Goal: Contribute content: Contribute content

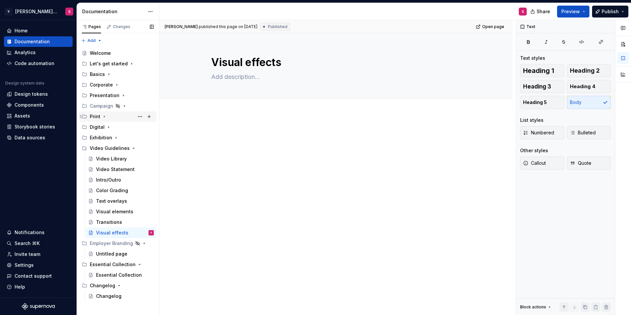
type textarea "*"
click at [95, 116] on div "Print" at bounding box center [95, 116] width 11 height 7
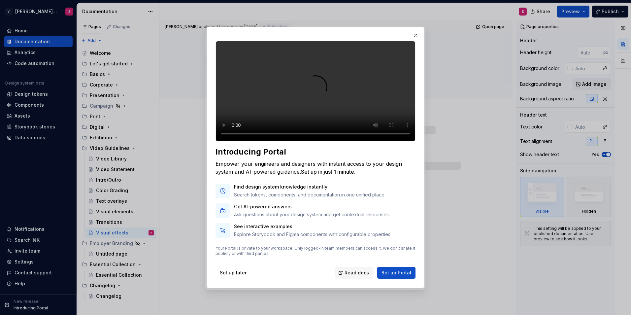
type textarea "*"
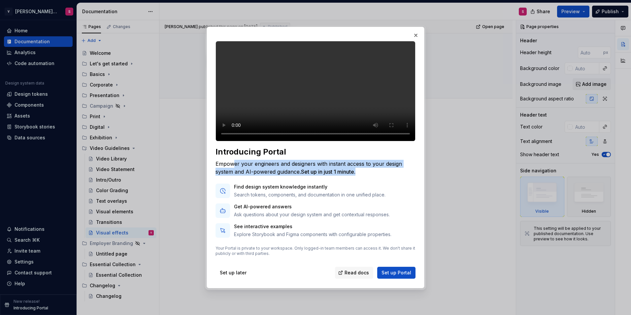
drag, startPoint x: 235, startPoint y: 173, endPoint x: 374, endPoint y: 177, distance: 139.3
click at [374, 176] on div "Empower your engineers and designers with instant access to your design system …" at bounding box center [315, 168] width 200 height 16
click at [376, 176] on div "Empower your engineers and designers with instant access to your design system …" at bounding box center [315, 168] width 200 height 16
drag, startPoint x: 369, startPoint y: 180, endPoint x: 268, endPoint y: 175, distance: 100.7
click at [268, 175] on div "Empower your engineers and designers with instant access to your design system …" at bounding box center [315, 168] width 200 height 16
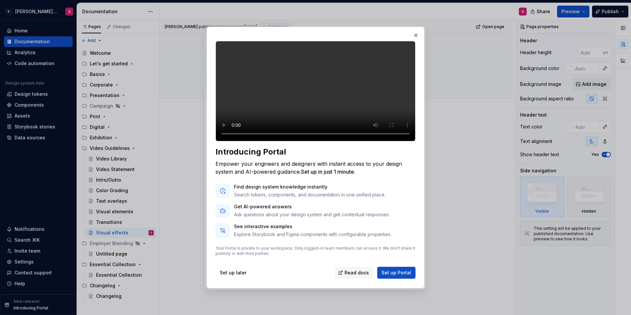
drag, startPoint x: 268, startPoint y: 175, endPoint x: 245, endPoint y: 174, distance: 22.8
click at [245, 174] on div "Empower your engineers and designers with instant access to your design system …" at bounding box center [315, 168] width 200 height 16
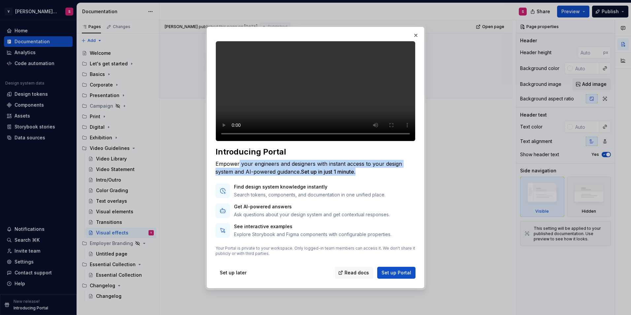
drag, startPoint x: 240, startPoint y: 170, endPoint x: 376, endPoint y: 176, distance: 137.1
click at [376, 176] on div "Empower your engineers and designers with instant access to your design system …" at bounding box center [315, 168] width 200 height 16
click at [378, 176] on div "Empower your engineers and designers with instant access to your design system …" at bounding box center [315, 168] width 200 height 16
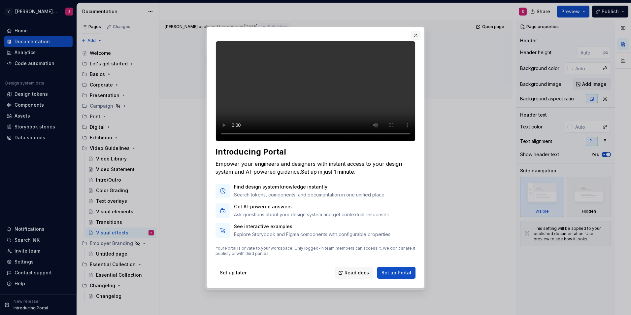
click at [414, 31] on button "button" at bounding box center [415, 35] width 9 height 9
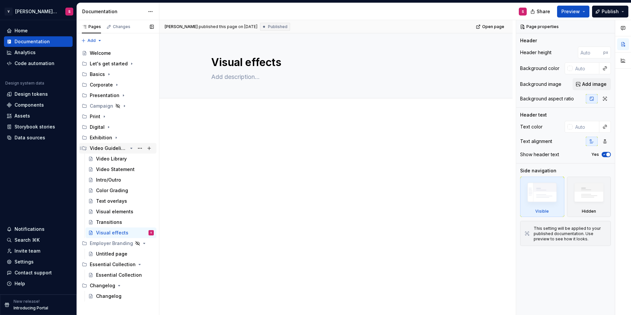
click at [131, 148] on icon "Page tree" at bounding box center [132, 148] width 2 height 1
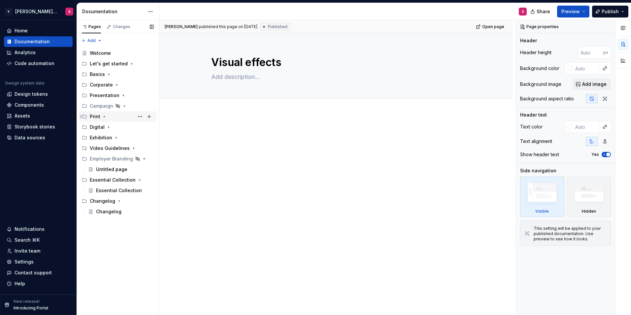
click at [103, 116] on icon "Page tree" at bounding box center [104, 116] width 5 height 5
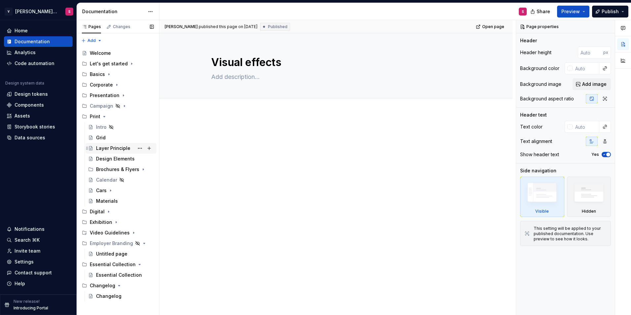
click at [113, 149] on div "Layer Principle" at bounding box center [113, 148] width 34 height 7
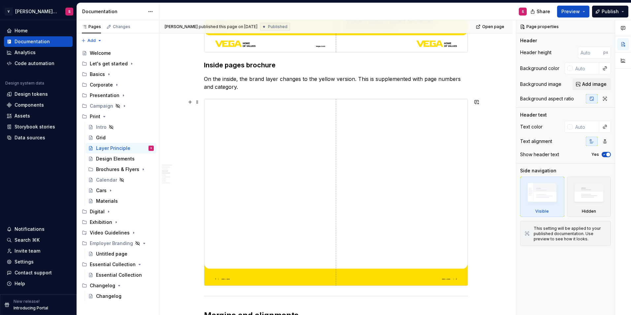
scroll to position [396, 0]
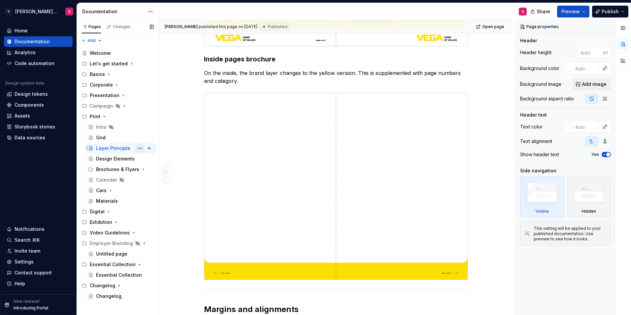
click at [139, 148] on button "Page tree" at bounding box center [139, 148] width 9 height 9
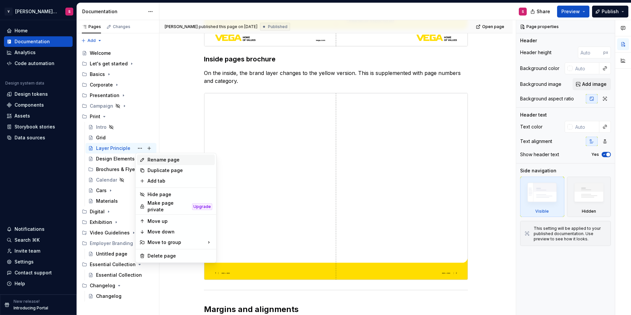
type textarea "*"
click at [155, 160] on div "Rename page" at bounding box center [179, 159] width 65 height 7
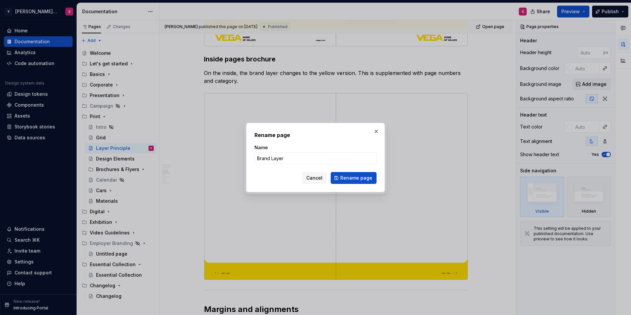
type input "Brand Layer"
click at [341, 178] on button "Rename page" at bounding box center [354, 178] width 46 height 12
type textarea "*"
type textarea "Brand Layer"
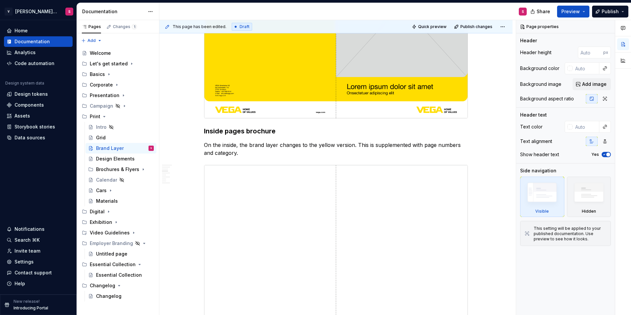
scroll to position [231, 0]
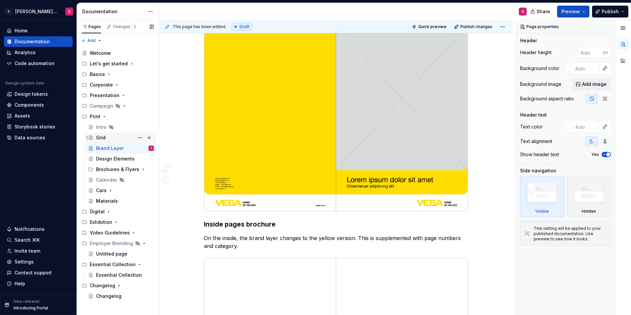
click at [108, 139] on div "Grid" at bounding box center [125, 137] width 58 height 9
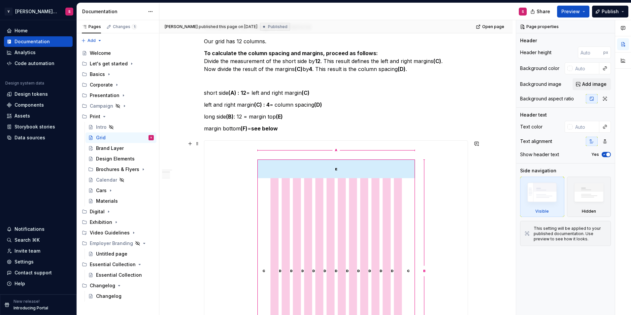
scroll to position [198, 0]
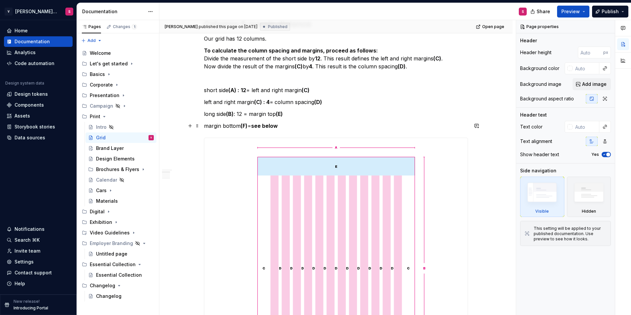
click at [295, 125] on p "margin bottom (F) = see below" at bounding box center [336, 126] width 264 height 8
type textarea "*"
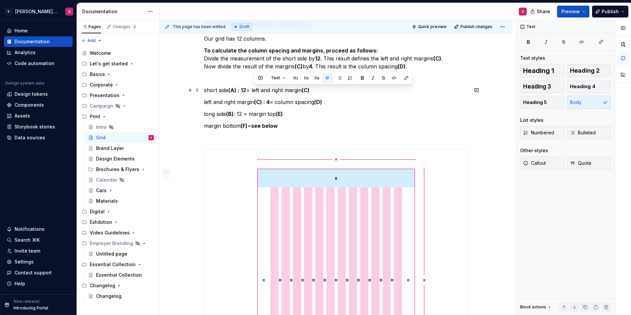
drag, startPoint x: 317, startPoint y: 90, endPoint x: 253, endPoint y: 92, distance: 64.0
click at [253, 92] on p "short side (A) : 12 = left and right margin (C)" at bounding box center [336, 90] width 264 height 8
copy p "left and right margin (C)"
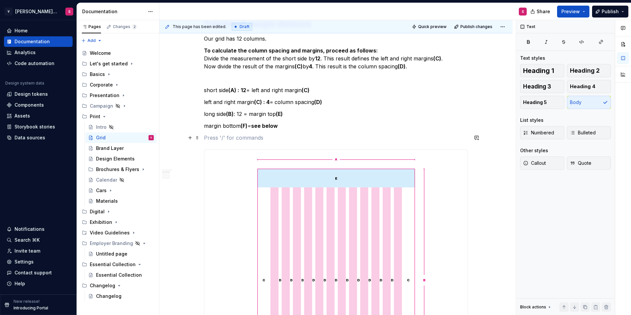
click at [229, 137] on p at bounding box center [336, 138] width 264 height 8
paste div
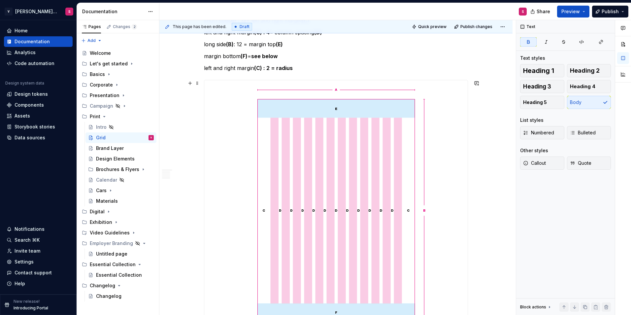
scroll to position [231, 0]
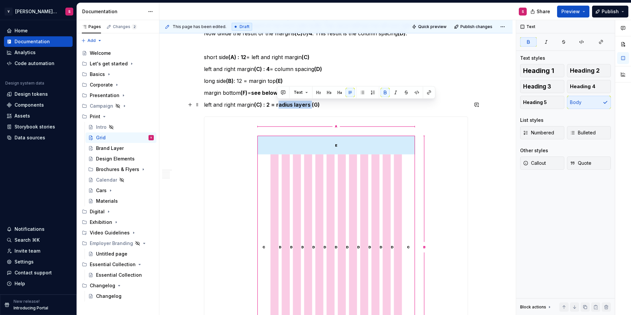
drag, startPoint x: 309, startPoint y: 103, endPoint x: 277, endPoint y: 105, distance: 31.7
click at [277, 105] on strong "(C) : 2 = radius layers (G)" at bounding box center [287, 104] width 66 height 7
click at [276, 106] on strong "(C) : 2 = radius layers (G)" at bounding box center [287, 104] width 66 height 7
drag, startPoint x: 271, startPoint y: 105, endPoint x: 310, endPoint y: 105, distance: 38.3
click at [310, 105] on strong "(C) : 2 = radius layers (G)" at bounding box center [287, 104] width 66 height 7
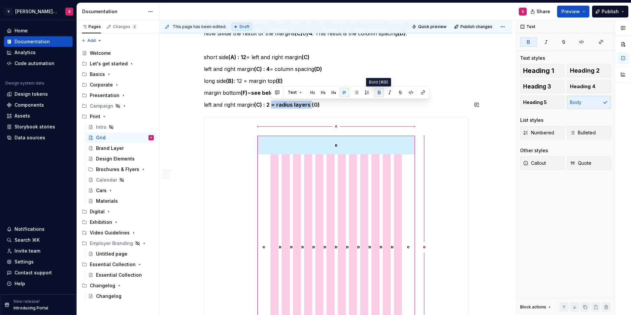
click at [376, 91] on button "button" at bounding box center [379, 92] width 9 height 9
click at [323, 108] on p "left and right margin (C) : 2 = radius layers (G)" at bounding box center [336, 105] width 264 height 8
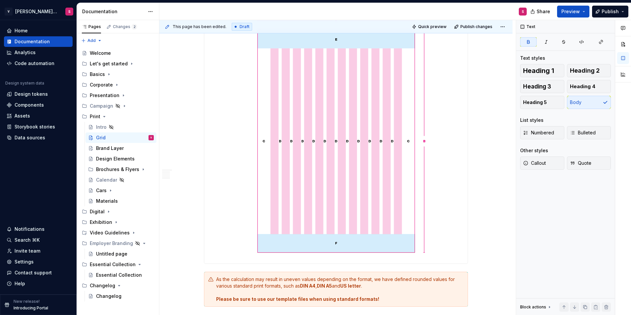
scroll to position [297, 0]
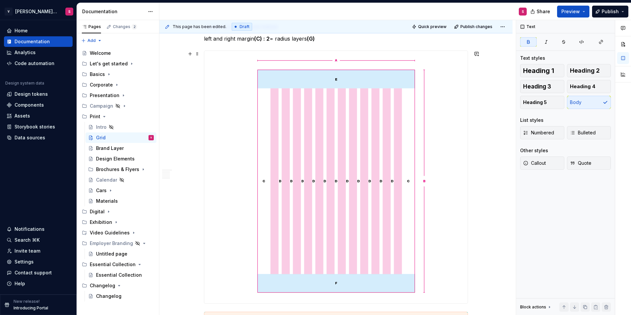
click at [346, 147] on img at bounding box center [336, 177] width 196 height 252
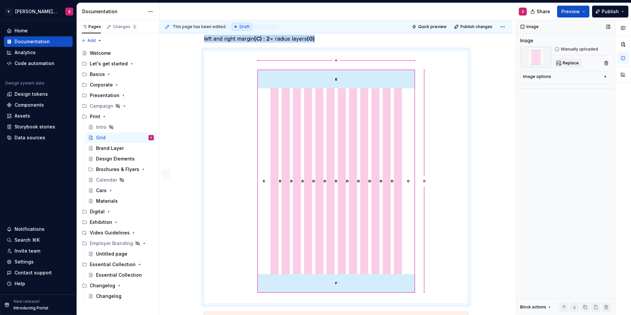
click at [575, 61] on span "Replace" at bounding box center [571, 62] width 16 height 5
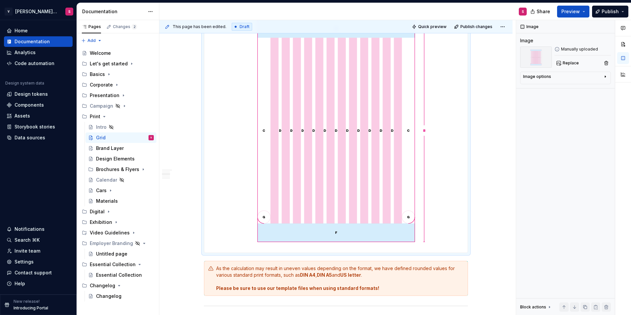
scroll to position [363, 0]
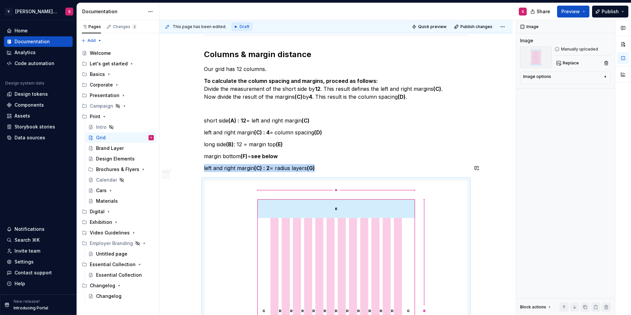
scroll to position [165, 0]
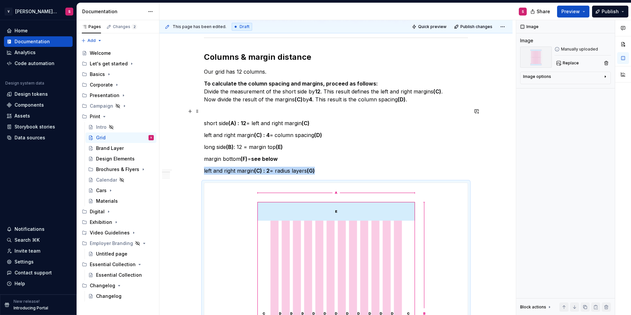
click at [305, 112] on p at bounding box center [336, 111] width 264 height 8
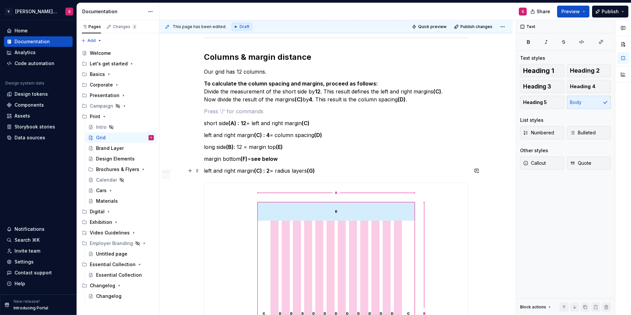
click at [330, 169] on p "left and right margin (C) : 2 = radius layers (G)" at bounding box center [336, 171] width 264 height 8
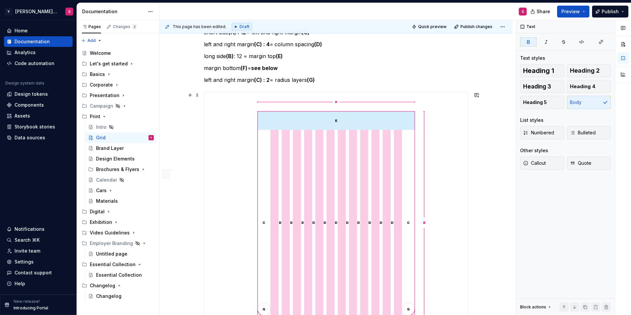
scroll to position [264, 0]
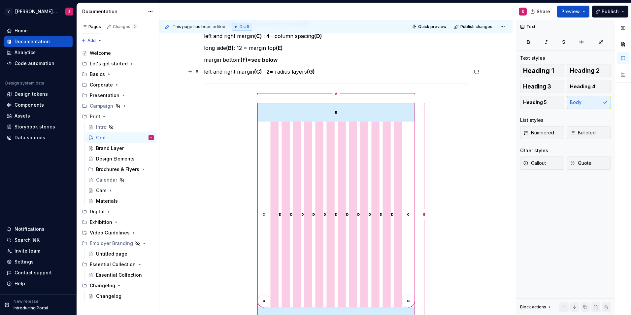
click at [294, 71] on p "left and right margin (C) : 2 = radius layers (G)" at bounding box center [336, 72] width 264 height 8
click at [373, 74] on p "left and right margin (C) : 2 = radius rounded corner layers (G)" at bounding box center [336, 72] width 264 height 8
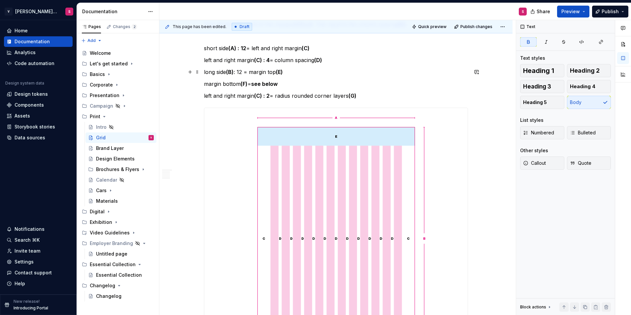
scroll to position [231, 0]
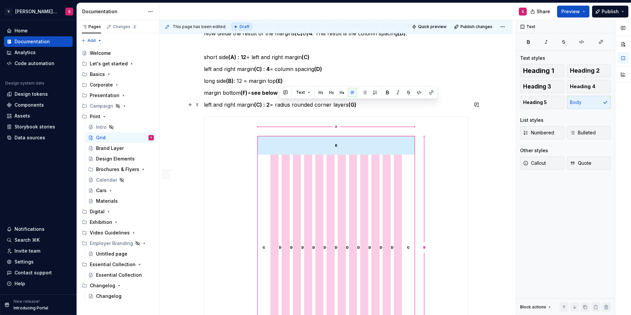
drag, startPoint x: 365, startPoint y: 105, endPoint x: 278, endPoint y: 107, distance: 86.5
click at [278, 107] on p "left and right margin (C) : 2 = radius rounded corner layers (G)" at bounding box center [336, 105] width 264 height 8
drag, startPoint x: 291, startPoint y: 103, endPoint x: 356, endPoint y: 100, distance: 65.4
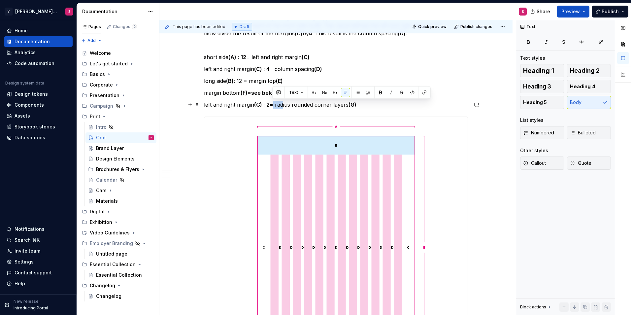
drag, startPoint x: 272, startPoint y: 106, endPoint x: 284, endPoint y: 105, distance: 11.9
click at [284, 105] on p "left and right margin (C) : 2 = radius rounded corner layers (G)" at bounding box center [336, 105] width 264 height 8
click at [371, 105] on p "left and right margin (C) : 2 = radius rounded corner layers (G)" at bounding box center [336, 105] width 264 height 8
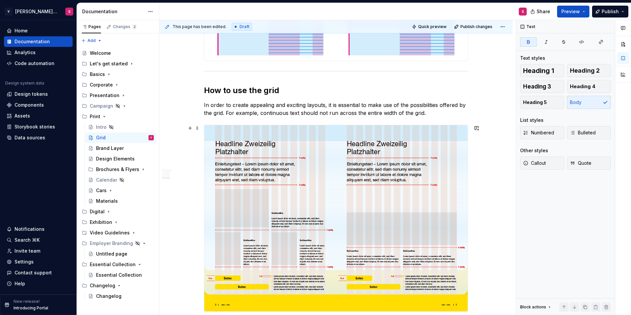
scroll to position [1100, 0]
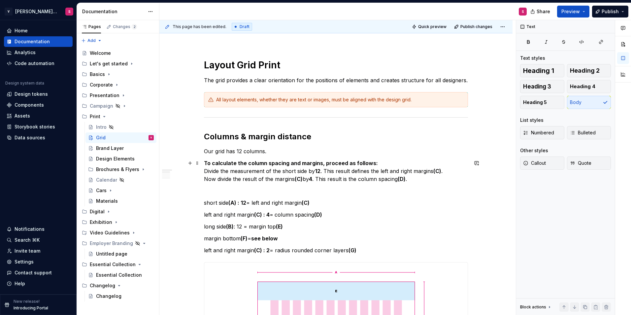
scroll to position [0, 0]
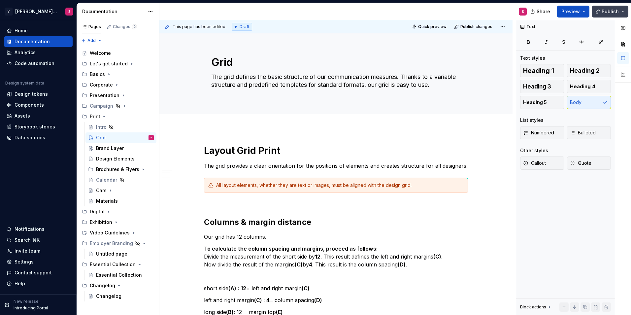
click at [606, 9] on span "Publish" at bounding box center [610, 11] width 17 height 7
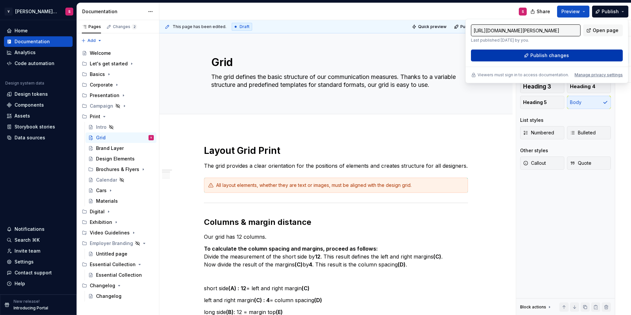
click at [540, 55] on span "Publish changes" at bounding box center [549, 55] width 39 height 7
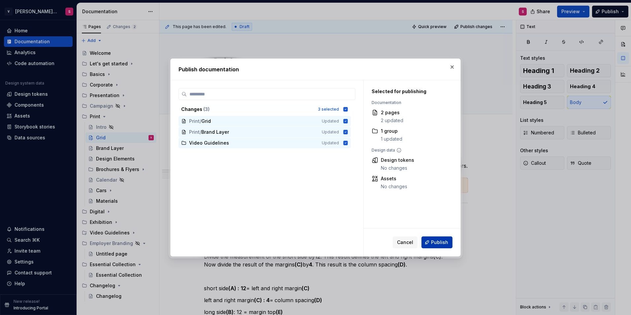
click at [437, 243] on span "Publish" at bounding box center [439, 242] width 17 height 7
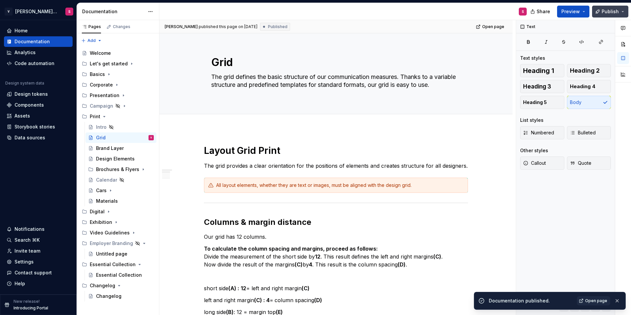
click at [617, 10] on span "Publish" at bounding box center [610, 11] width 17 height 7
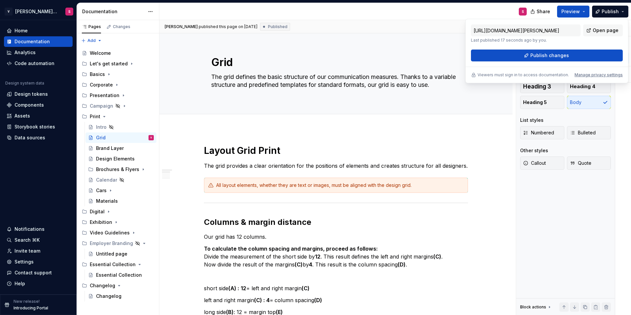
drag, startPoint x: 534, startPoint y: 55, endPoint x: 597, endPoint y: 39, distance: 65.8
click at [597, 39] on div "[URL][DOMAIN_NAME][PERSON_NAME] Last published 17 seconds ago by you. Open page…" at bounding box center [547, 42] width 152 height 37
click at [601, 30] on span "Open page" at bounding box center [606, 30] width 26 height 7
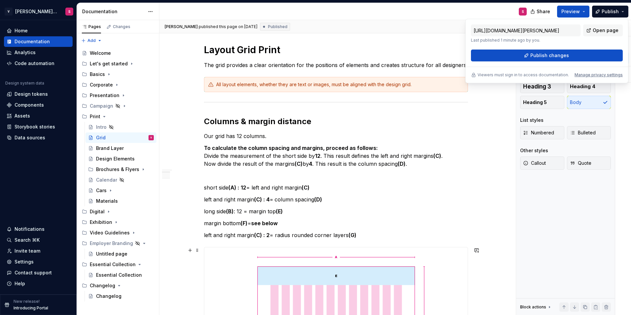
scroll to position [198, 0]
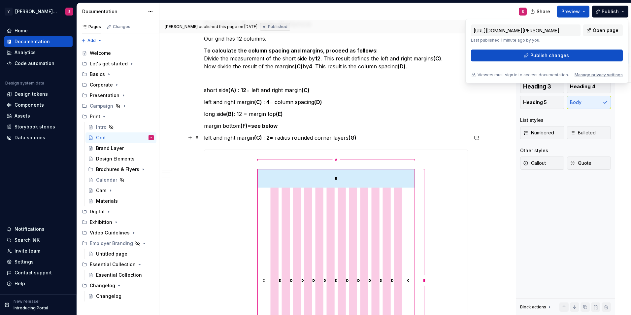
click at [328, 138] on p "left and right margin (C) : 2 = radius rounded corner layers (G)" at bounding box center [336, 138] width 264 height 8
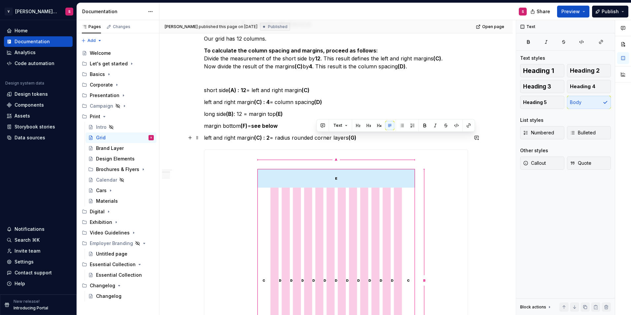
click at [328, 138] on p "left and right margin (C) : 2 = radius rounded corner layers (G)" at bounding box center [336, 138] width 264 height 8
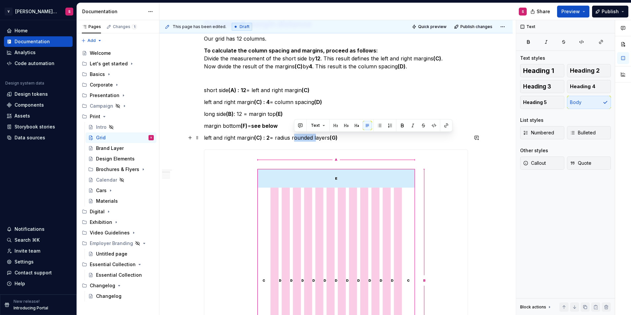
drag, startPoint x: 294, startPoint y: 138, endPoint x: 317, endPoint y: 138, distance: 23.1
click at [317, 138] on p "left and right margin (C) : 2 = radius rounded layers (G)" at bounding box center [336, 138] width 264 height 8
click at [333, 137] on p "left and right margin (C) : 2 = radius layers (G)" at bounding box center [336, 138] width 264 height 8
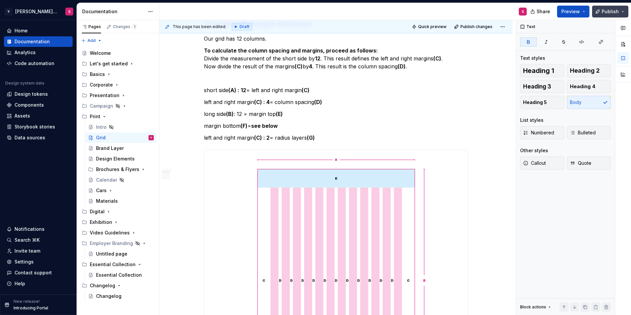
click at [607, 8] on button "Publish" at bounding box center [610, 12] width 36 height 12
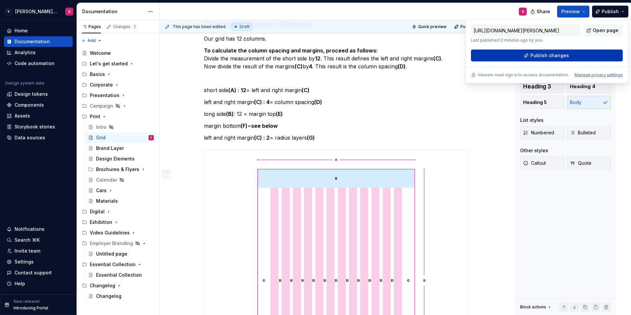
click at [537, 57] on span "Publish changes" at bounding box center [549, 55] width 39 height 7
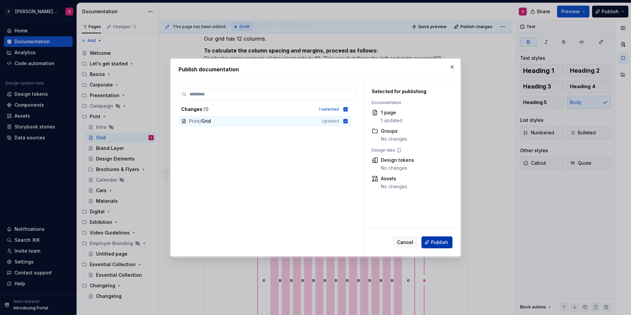
click at [438, 244] on span "Publish" at bounding box center [439, 242] width 17 height 7
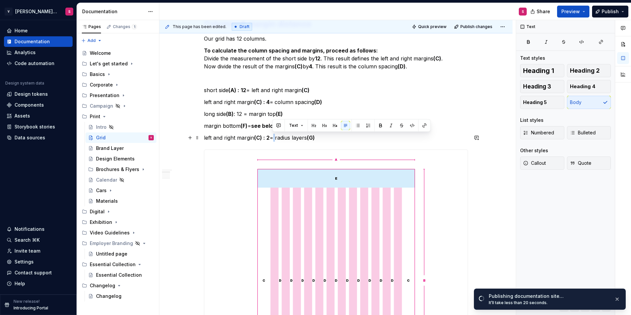
click at [276, 138] on p "left and right margin (C) : 2 = radius layers (G)" at bounding box center [336, 138] width 264 height 8
click at [321, 139] on p "left and right margin (C) : 2 = radius layers (G)" at bounding box center [336, 138] width 264 height 8
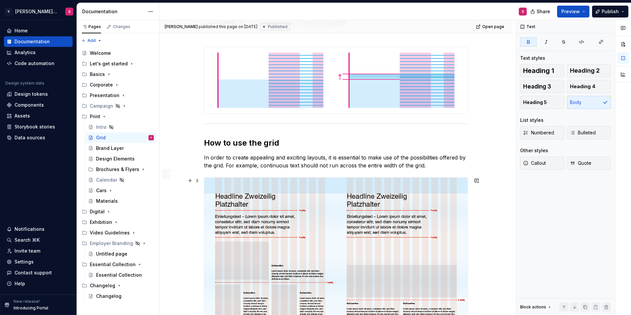
scroll to position [1188, 0]
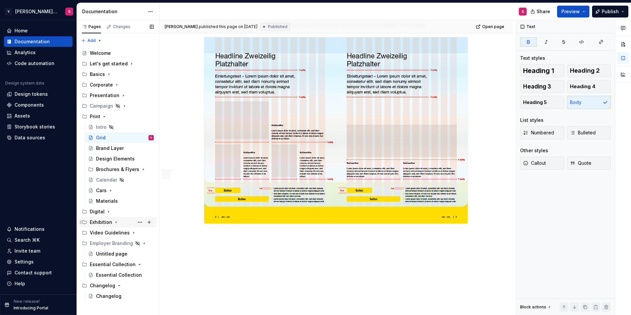
click at [100, 223] on div "Exhibition" at bounding box center [101, 222] width 22 height 7
click at [109, 245] on div "Textile graphics" at bounding box center [114, 243] width 37 height 7
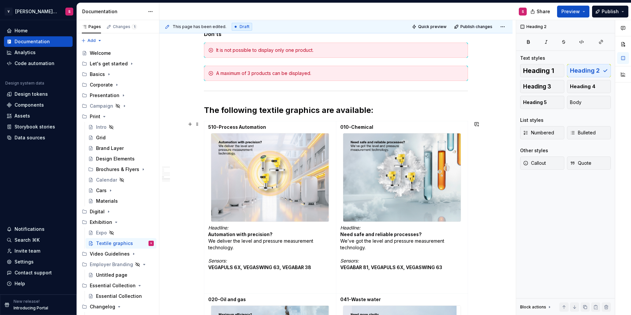
scroll to position [429, 0]
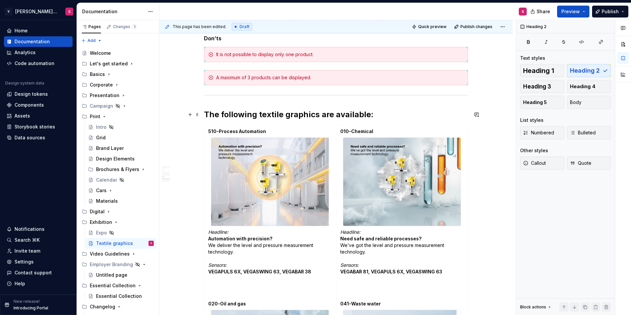
click at [367, 114] on h2 "The following textile graphics are available:" at bounding box center [336, 114] width 264 height 11
click at [379, 114] on h2 "The following textile graphics are available:" at bounding box center [336, 114] width 264 height 11
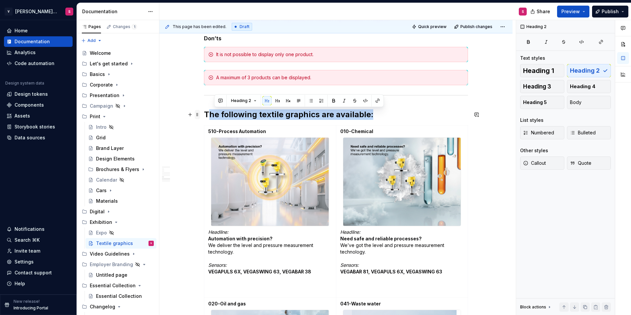
drag, startPoint x: 405, startPoint y: 113, endPoint x: 197, endPoint y: 113, distance: 208.2
click at [207, 117] on h2 "The following textile graphics are available:" at bounding box center [336, 114] width 264 height 11
drag, startPoint x: 244, startPoint y: 115, endPoint x: 380, endPoint y: 115, distance: 135.9
click at [380, 115] on h2 "The following textile graphics are available:" at bounding box center [336, 114] width 264 height 11
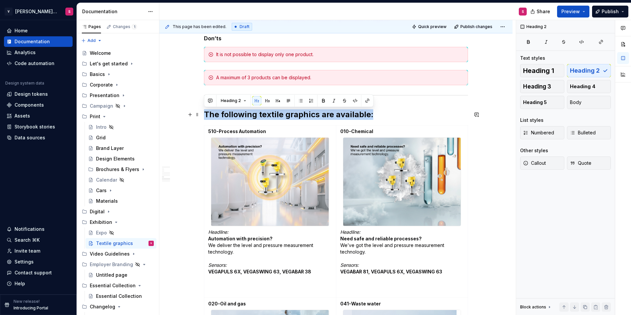
click at [385, 114] on h2 "The following textile graphics are available:" at bounding box center [336, 114] width 264 height 11
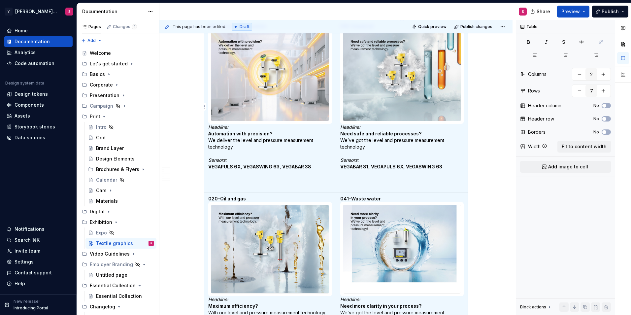
scroll to position [3, 0]
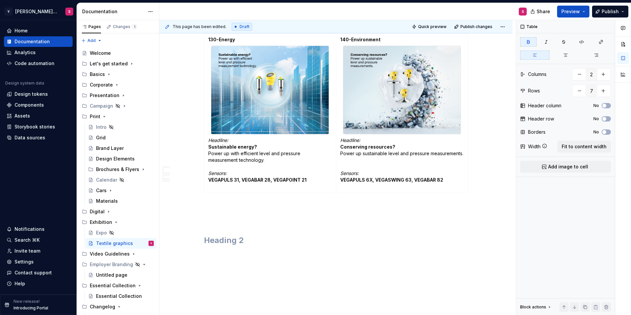
scroll to position [1557, 0]
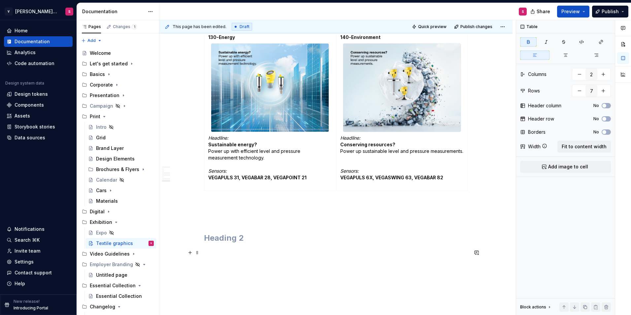
click at [318, 249] on p at bounding box center [336, 252] width 264 height 8
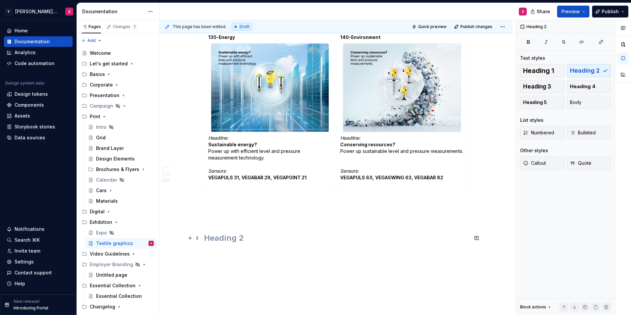
click at [271, 233] on h2 at bounding box center [336, 238] width 264 height 11
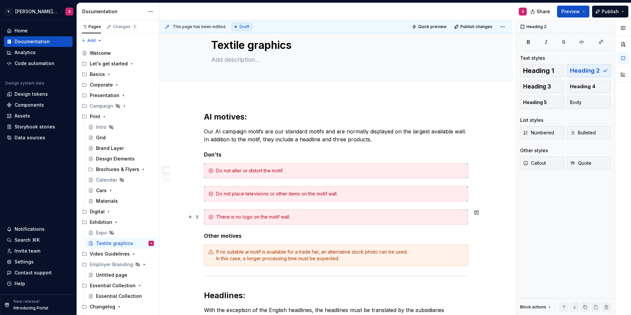
scroll to position [0, 0]
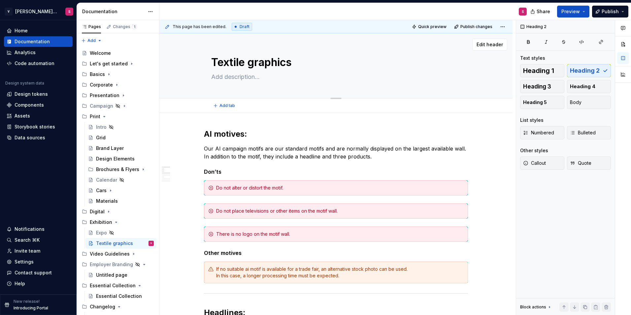
click at [296, 59] on textarea "Textile graphics" at bounding box center [334, 62] width 249 height 16
click at [310, 63] on textarea "Textile graphics" at bounding box center [334, 62] width 249 height 16
type textarea "*"
type textarea "Textile graphics"
type textarea "*"
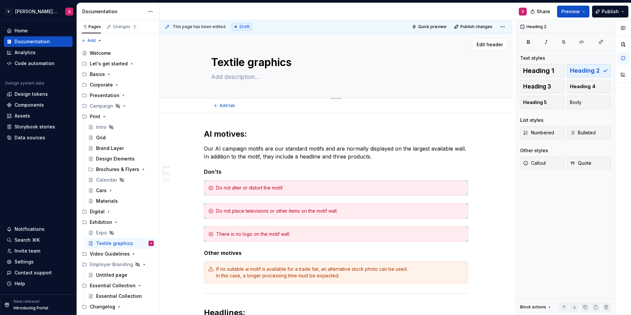
type textarea "Textile graphics M"
type textarea "*"
type textarea "Textile graphics M-"
type textarea "*"
type textarea "Textile graphics M"
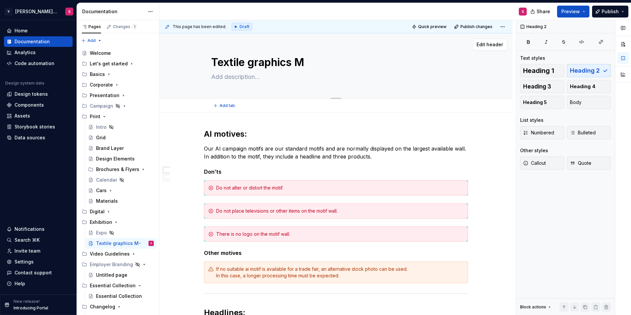
type textarea "*"
type textarea "Textile graphics"
type textarea "*"
type textarea "Textile graphics S"
type textarea "*"
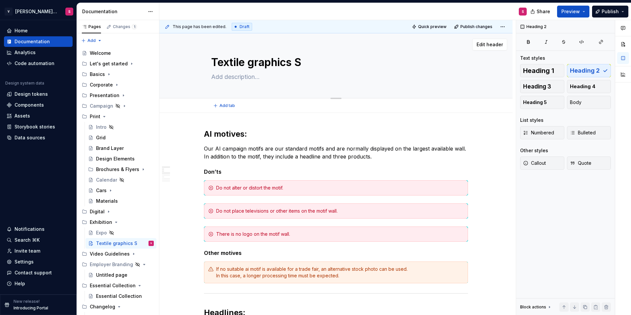
type textarea "Textile graphics S-"
type textarea "*"
type textarea "Textile graphics S-X"
type textarea "*"
type textarea "Textile graphics S-XL"
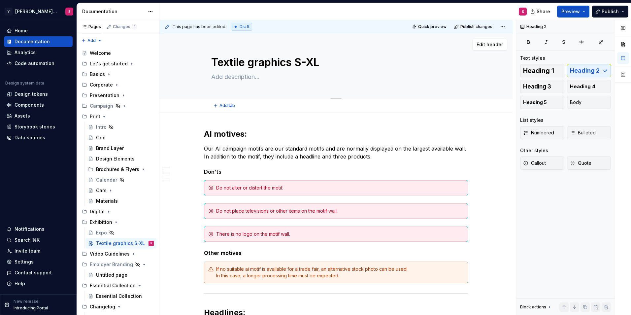
drag, startPoint x: 332, startPoint y: 59, endPoint x: 294, endPoint y: 59, distance: 37.6
click at [294, 59] on textarea "Textile graphics S-XL" at bounding box center [334, 62] width 249 height 16
click at [327, 60] on textarea "Textile graphics S-XL" at bounding box center [334, 62] width 249 height 16
type textarea "*"
type textarea "Textile graphics S-XL"
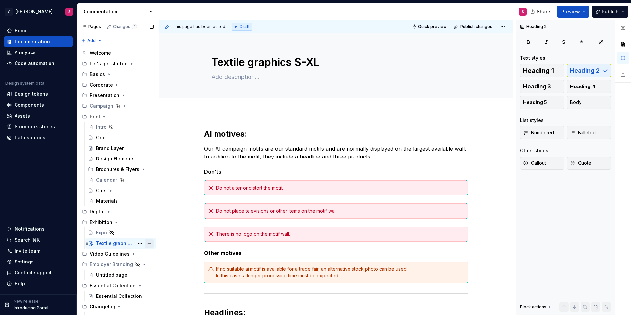
click at [146, 244] on button "Page tree" at bounding box center [149, 243] width 9 height 9
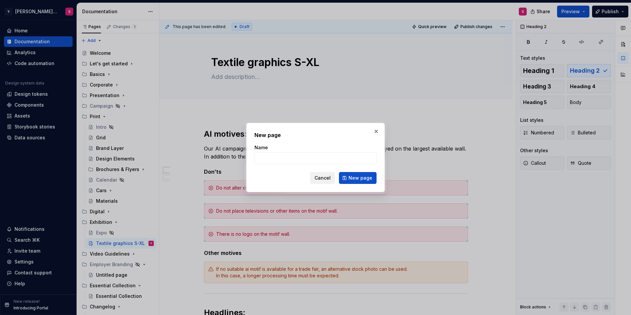
click at [316, 178] on button "Cancel" at bounding box center [322, 178] width 25 height 12
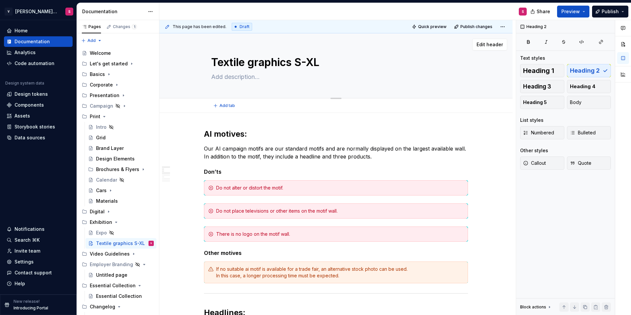
click at [258, 65] on textarea "Textile graphics S-XL" at bounding box center [334, 62] width 249 height 16
click at [147, 244] on button "Page tree" at bounding box center [149, 243] width 9 height 9
type textarea "*"
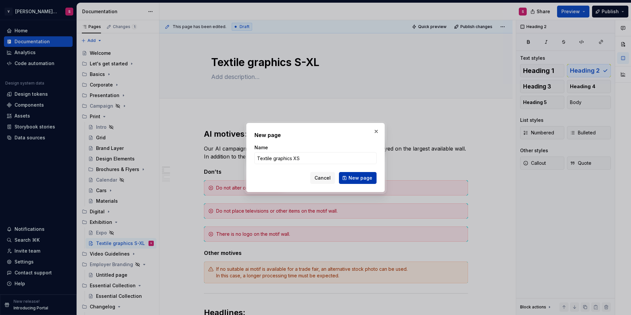
type input "Textile graphics XS"
click at [354, 181] on button "New page" at bounding box center [358, 178] width 38 height 12
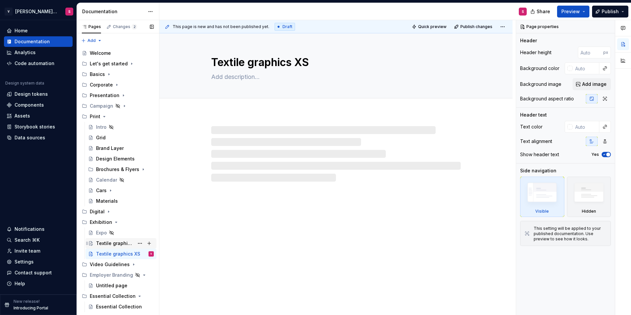
click at [108, 244] on div "Textile graphics S-XL" at bounding box center [115, 243] width 38 height 7
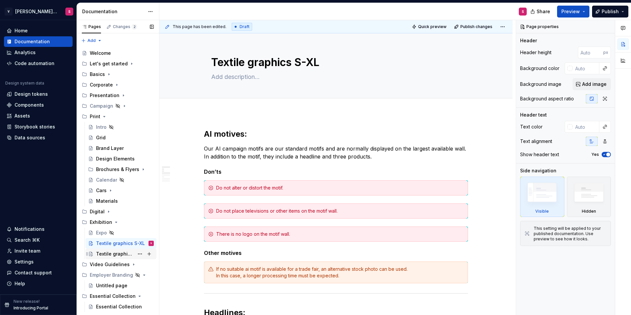
click at [106, 251] on div "Textile graphics XS" at bounding box center [115, 253] width 38 height 7
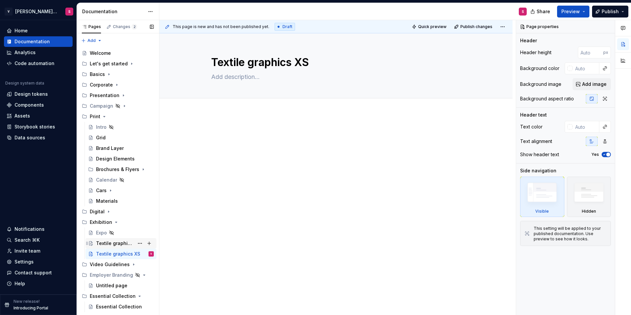
click at [110, 242] on div "Textile graphics S-XL" at bounding box center [115, 243] width 38 height 7
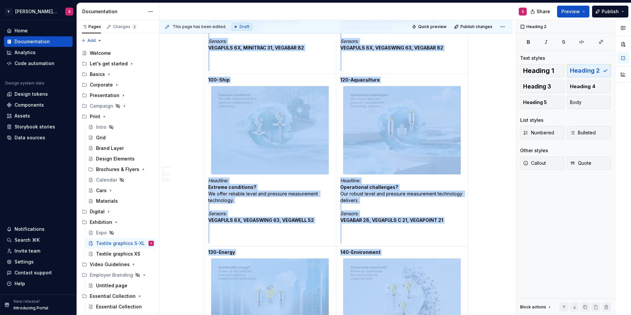
scroll to position [1613, 0]
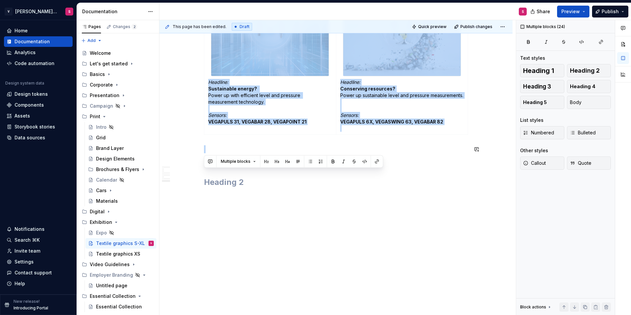
drag, startPoint x: 206, startPoint y: 97, endPoint x: 294, endPoint y: 141, distance: 98.7
copy div "LO ipsumdo: Sit AM consecte adipis eli sed doeiusmo tempor inc utl etdolore mag…"
click at [105, 252] on div "Textile graphics XS" at bounding box center [115, 253] width 38 height 7
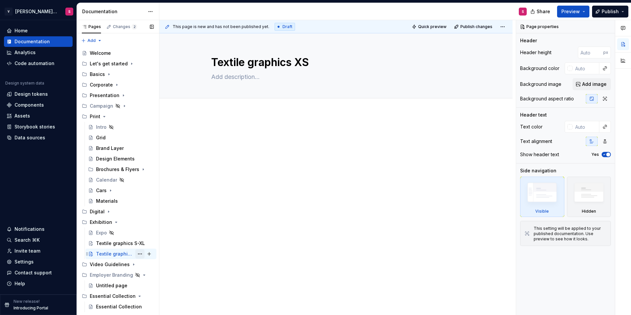
click at [137, 253] on button "Page tree" at bounding box center [139, 253] width 9 height 9
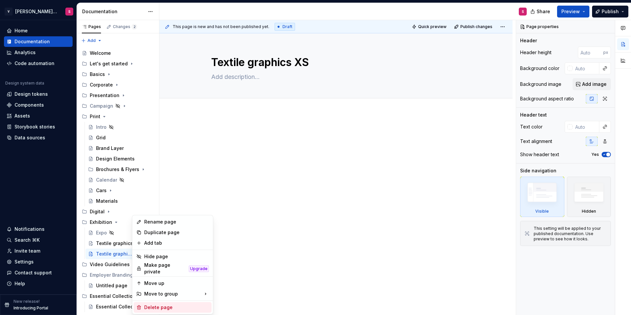
click at [163, 306] on div "Delete page" at bounding box center [176, 307] width 65 height 7
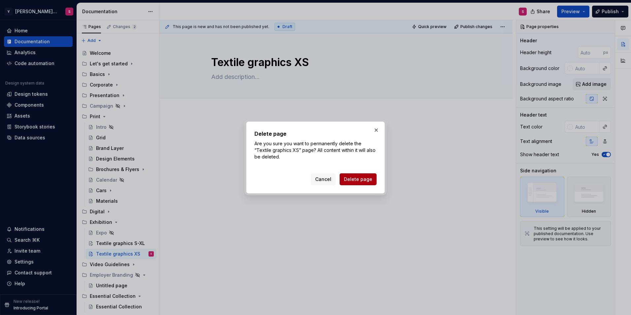
click at [364, 182] on span "Delete page" at bounding box center [358, 179] width 28 height 7
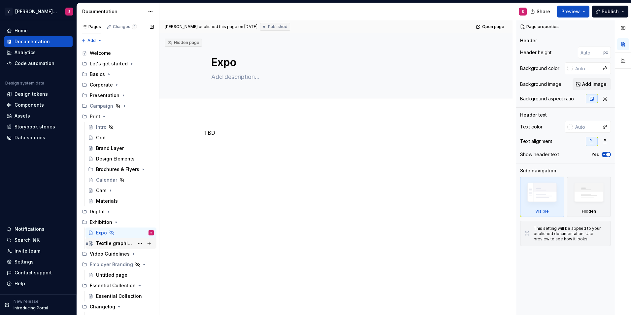
click at [121, 244] on div "Textile graphics S-XL" at bounding box center [115, 243] width 38 height 7
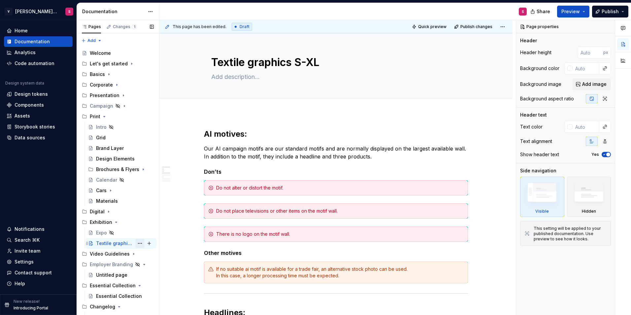
click at [137, 244] on button "Page tree" at bounding box center [139, 243] width 9 height 9
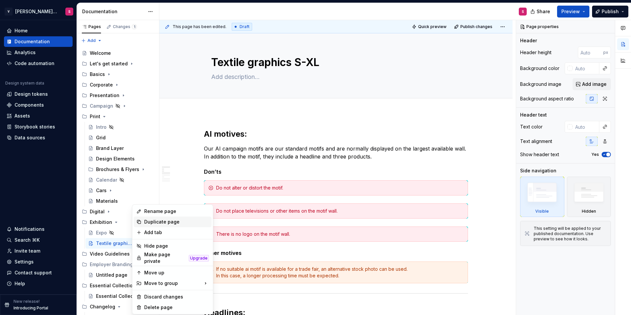
click at [170, 223] on div "Duplicate page" at bounding box center [176, 221] width 65 height 7
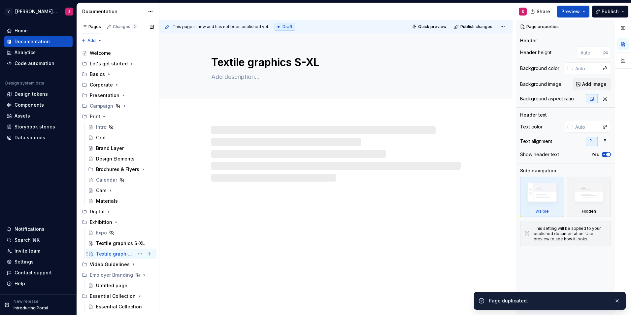
click at [129, 253] on div "Textile graphics S-XL" at bounding box center [115, 253] width 38 height 7
click at [313, 65] on textarea "Textile graphics S-XL" at bounding box center [334, 62] width 249 height 16
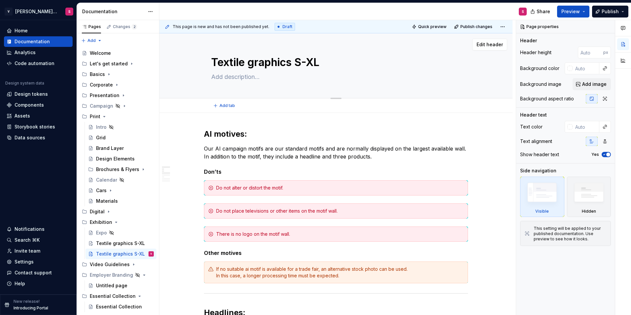
drag, startPoint x: 337, startPoint y: 63, endPoint x: 295, endPoint y: 60, distance: 41.7
click at [295, 60] on textarea "Textile graphics S-XL" at bounding box center [334, 62] width 249 height 16
type textarea "*"
type textarea "Textile graphics X"
type textarea "*"
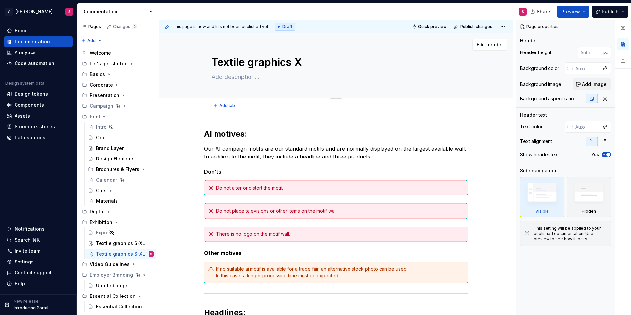
type textarea "Textile graphics XS"
type textarea "*"
type textarea "Textile graphics XS"
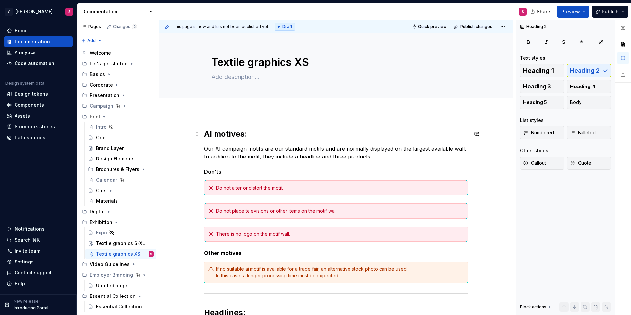
click at [279, 136] on h2 "AI motives:" at bounding box center [336, 134] width 264 height 11
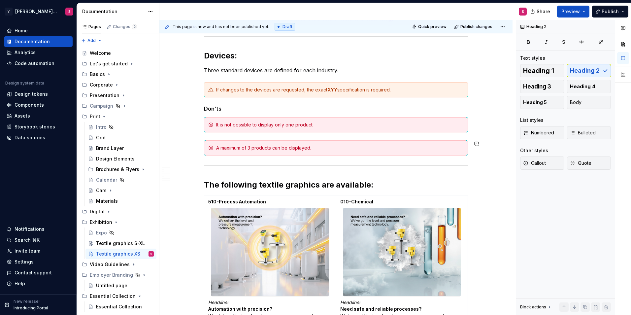
scroll to position [363, 0]
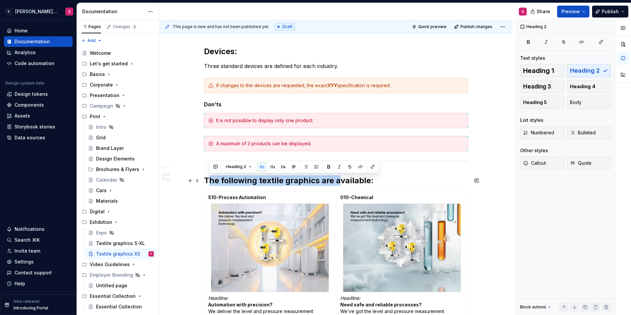
drag, startPoint x: 207, startPoint y: 179, endPoint x: 338, endPoint y: 178, distance: 131.7
click at [338, 178] on h2 "The following textile graphics are available:" at bounding box center [336, 180] width 264 height 11
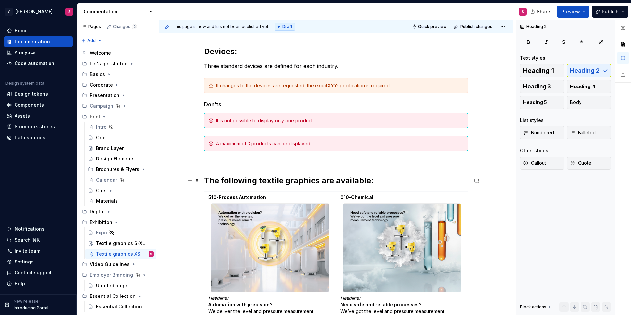
click at [393, 184] on h2 "The following textile graphics are available:" at bounding box center [336, 180] width 264 height 11
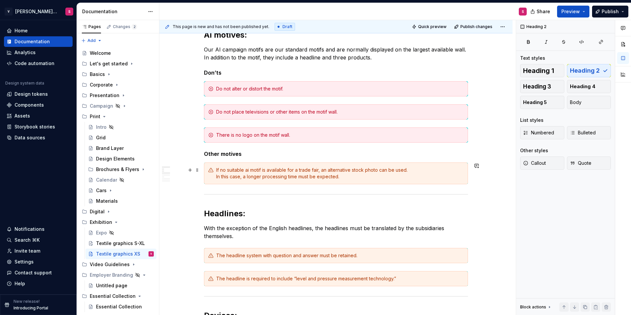
scroll to position [0, 0]
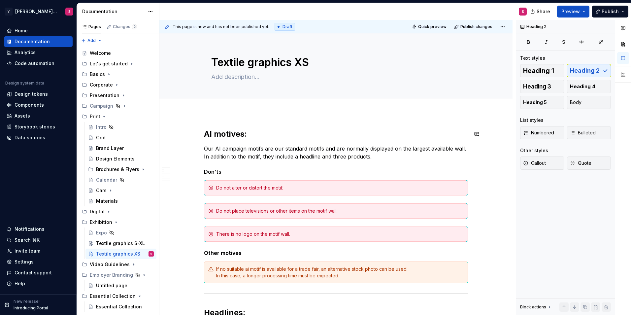
click at [229, 112] on div at bounding box center [335, 105] width 353 height 15
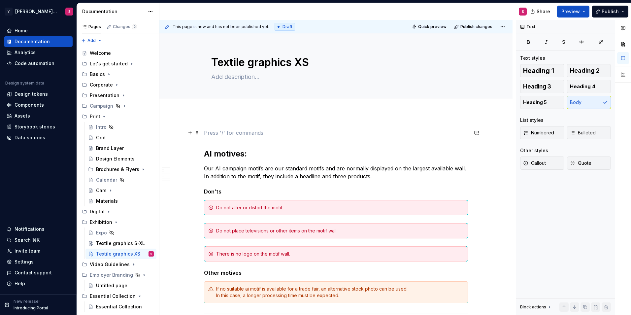
click at [225, 133] on p at bounding box center [336, 133] width 264 height 8
type textarea "*"
click at [190, 133] on button "button" at bounding box center [189, 132] width 9 height 9
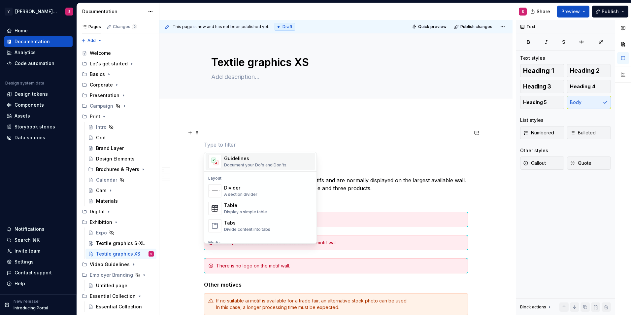
scroll to position [231, 0]
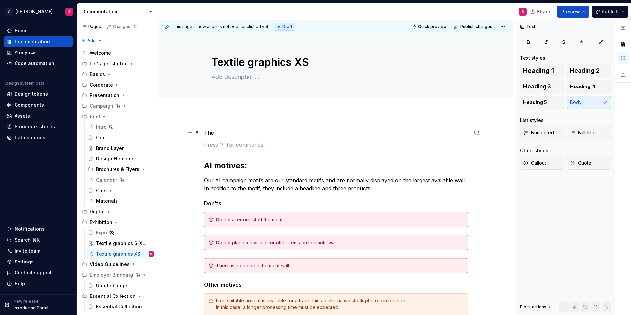
click at [234, 134] on p "The" at bounding box center [336, 133] width 264 height 8
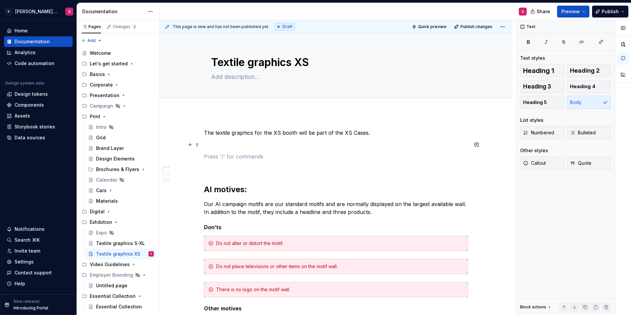
click at [218, 147] on p at bounding box center [336, 145] width 264 height 8
click at [189, 144] on button "button" at bounding box center [189, 144] width 9 height 9
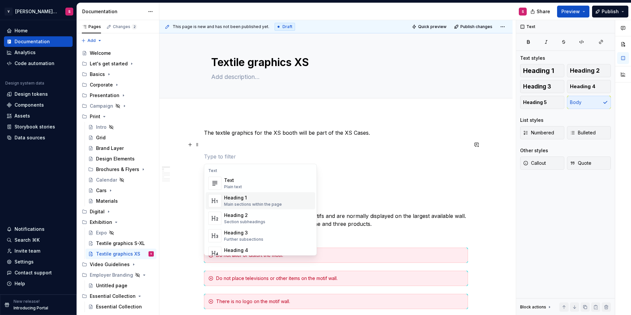
click at [240, 198] on div "Heading 1" at bounding box center [253, 197] width 58 height 7
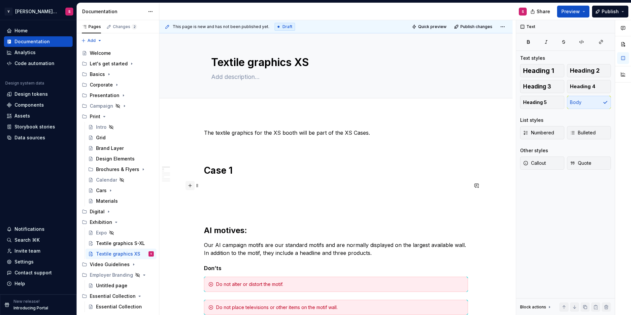
click at [191, 185] on button "button" at bounding box center [189, 185] width 9 height 9
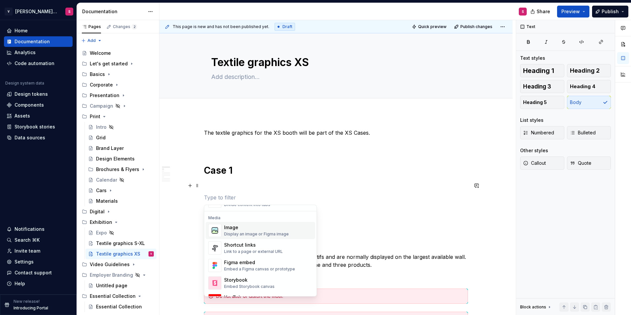
scroll to position [264, 0]
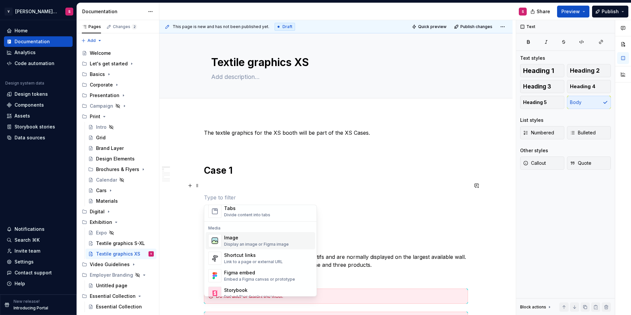
click at [230, 239] on div "Image" at bounding box center [256, 237] width 65 height 7
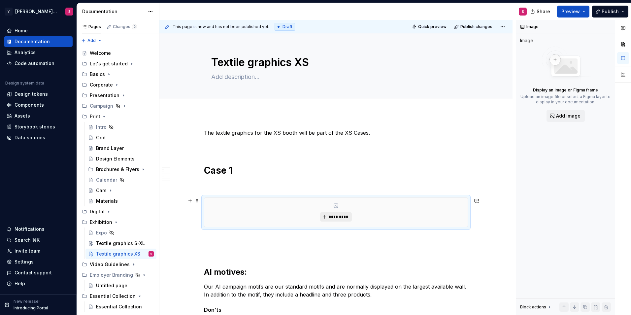
click at [343, 217] on span "*********" at bounding box center [338, 216] width 20 height 5
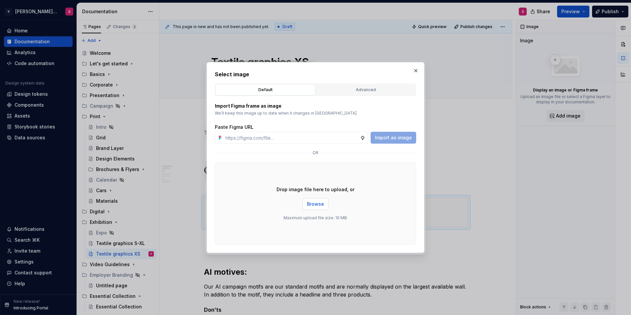
click at [310, 201] on span "Browse" at bounding box center [315, 204] width 17 height 7
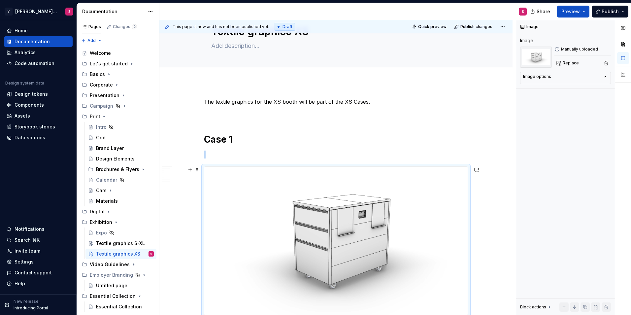
scroll to position [66, 0]
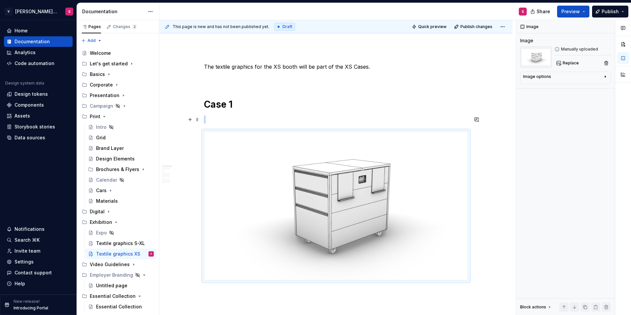
click at [245, 117] on p at bounding box center [336, 119] width 264 height 8
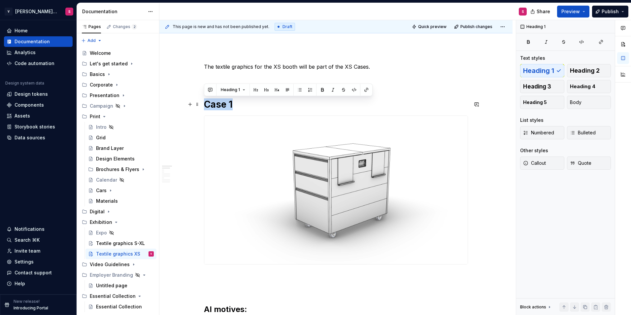
drag, startPoint x: 248, startPoint y: 103, endPoint x: 183, endPoint y: 103, distance: 64.7
click at [252, 91] on button "button" at bounding box center [255, 89] width 9 height 9
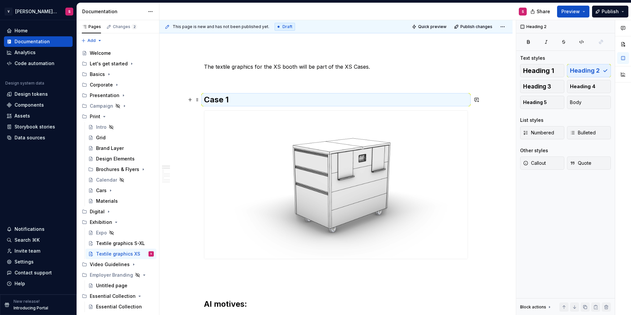
click at [250, 98] on h2 "Case 1" at bounding box center [336, 99] width 264 height 11
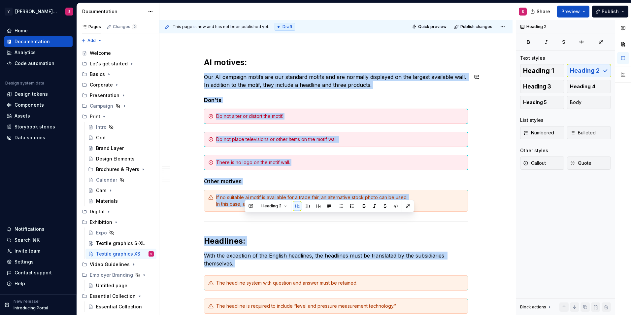
drag, startPoint x: 249, startPoint y: 302, endPoint x: 200, endPoint y: 303, distance: 49.2
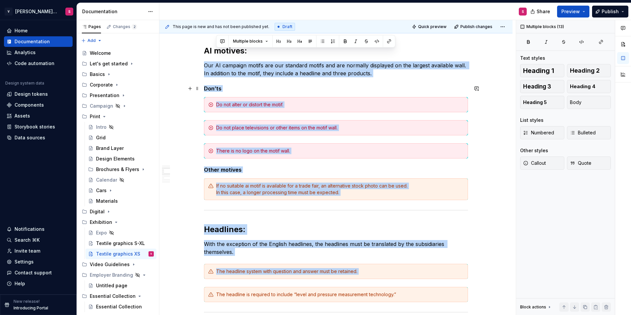
scroll to position [253, 0]
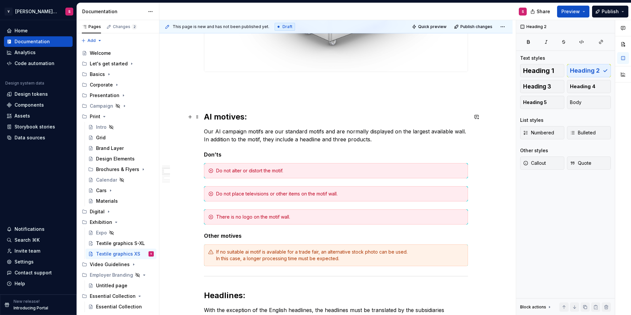
click at [235, 115] on h2 "AI motives:" at bounding box center [336, 117] width 264 height 11
drag, startPoint x: 255, startPoint y: 117, endPoint x: 196, endPoint y: 117, distance: 59.4
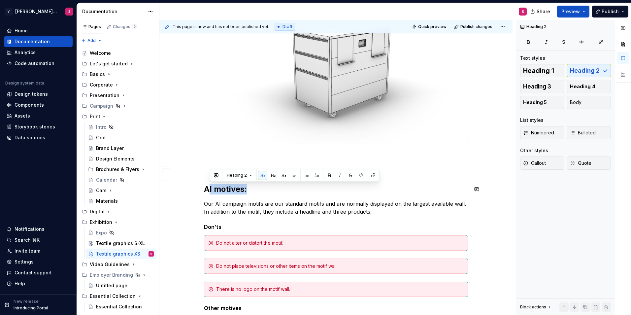
scroll to position [88, 0]
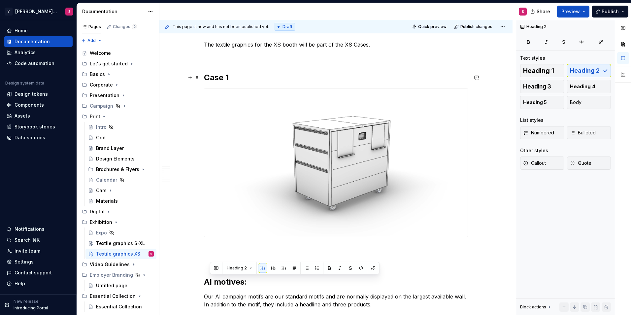
click at [224, 77] on h2 "Case 1" at bounding box center [336, 77] width 264 height 11
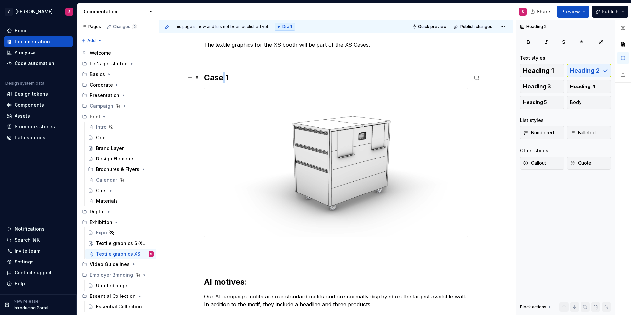
click at [224, 77] on h2 "Case 1" at bounding box center [336, 77] width 264 height 11
click at [235, 77] on h2 "Case 1" at bounding box center [336, 77] width 264 height 11
click at [351, 167] on img at bounding box center [335, 162] width 263 height 148
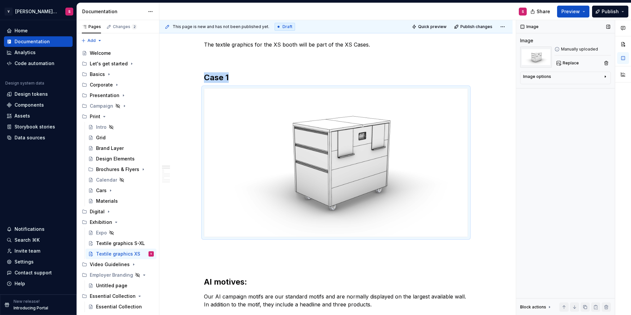
click at [537, 75] on div "Image options" at bounding box center [537, 76] width 28 height 5
click at [589, 90] on button "button" at bounding box center [589, 86] width 12 height 9
click at [599, 88] on button "button" at bounding box center [602, 86] width 12 height 9
click at [577, 87] on icon "button" at bounding box center [575, 86] width 5 height 5
click at [559, 77] on div "Image options" at bounding box center [563, 76] width 80 height 5
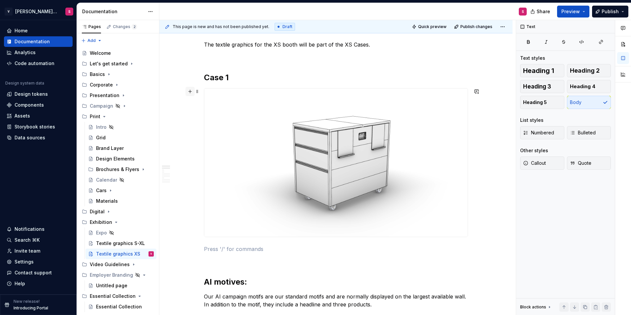
click at [190, 91] on button "button" at bounding box center [189, 91] width 9 height 9
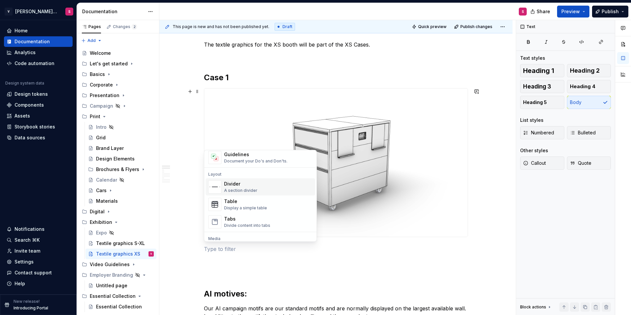
scroll to position [198, 0]
click at [229, 201] on div "Table" at bounding box center [245, 202] width 43 height 7
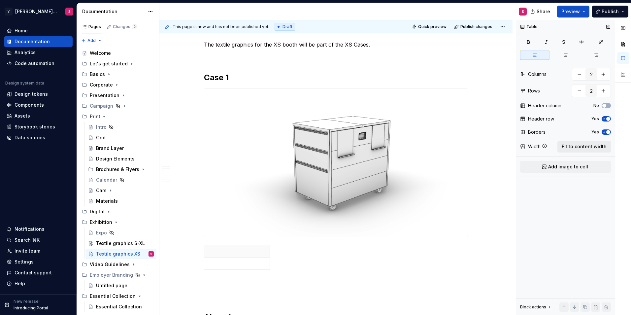
click at [567, 149] on span "Fit to content width" at bounding box center [584, 146] width 45 height 7
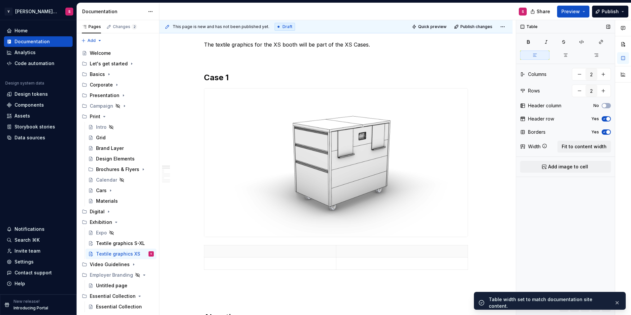
click at [607, 121] on button "Yes" at bounding box center [606, 118] width 9 height 5
click at [606, 131] on span "button" at bounding box center [608, 132] width 4 height 4
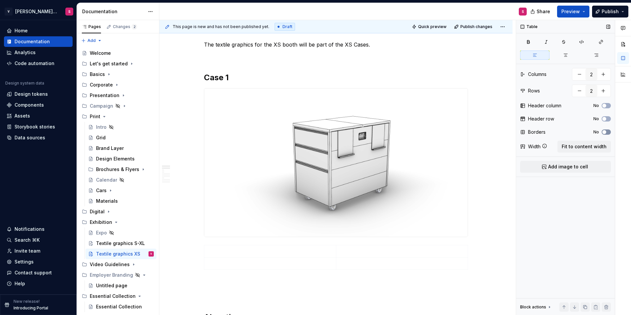
click at [605, 131] on span "button" at bounding box center [604, 132] width 4 height 4
click at [605, 131] on icon "button" at bounding box center [604, 132] width 5 height 4
click at [605, 131] on span "button" at bounding box center [604, 132] width 4 height 4
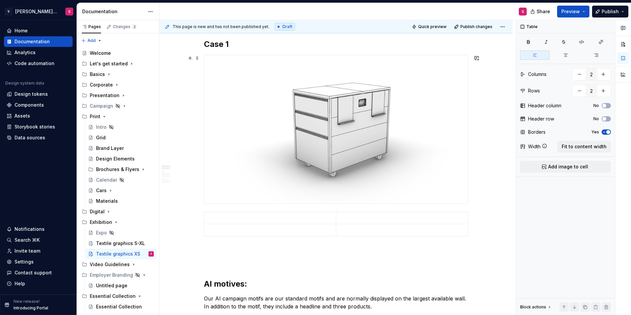
scroll to position [121, 0]
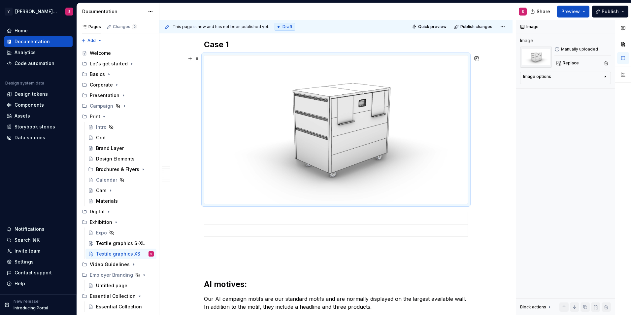
click at [333, 132] on img at bounding box center [335, 129] width 263 height 148
click at [367, 220] on p at bounding box center [402, 218] width 124 height 7
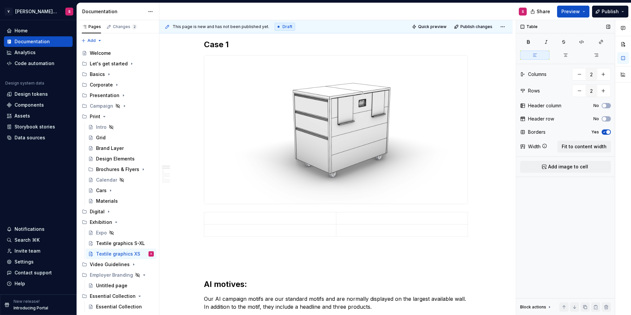
click at [603, 131] on icon "button" at bounding box center [604, 132] width 5 height 4
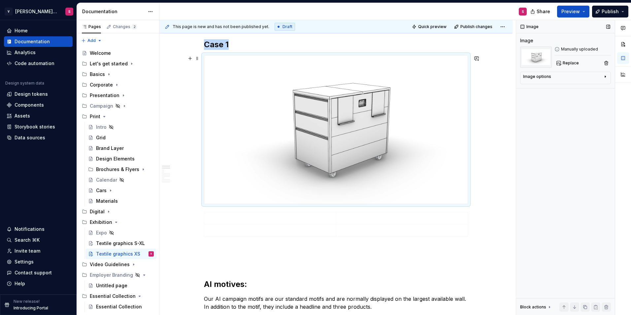
click at [326, 122] on img at bounding box center [335, 129] width 263 height 148
click at [250, 222] on td at bounding box center [270, 218] width 132 height 12
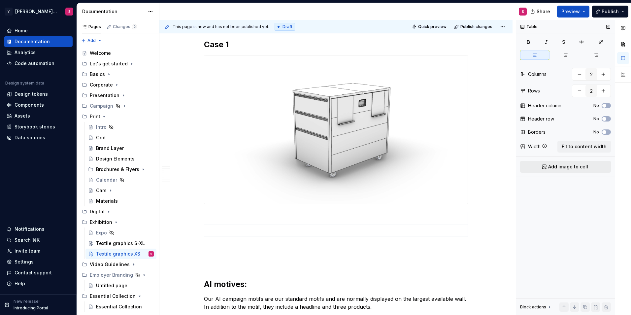
click at [569, 168] on span "Add image to cell" at bounding box center [568, 166] width 40 height 7
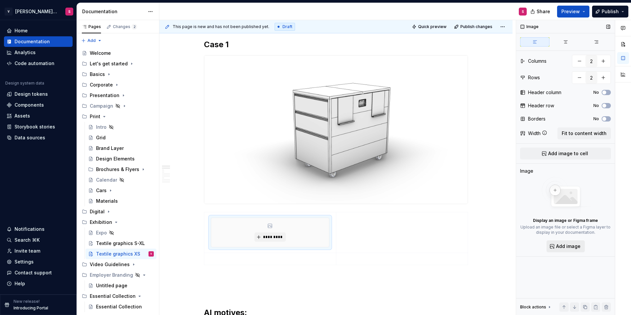
click at [558, 249] on span "Add image" at bounding box center [568, 246] width 24 height 7
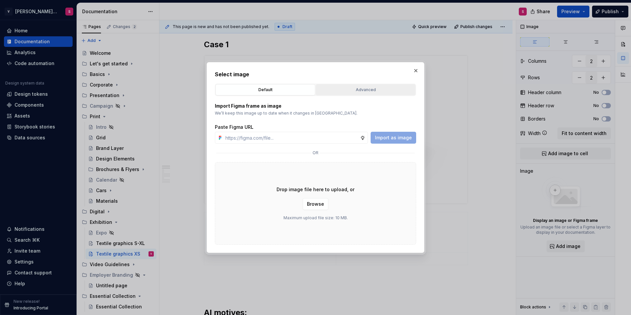
click at [355, 88] on div "Advanced" at bounding box center [365, 89] width 95 height 7
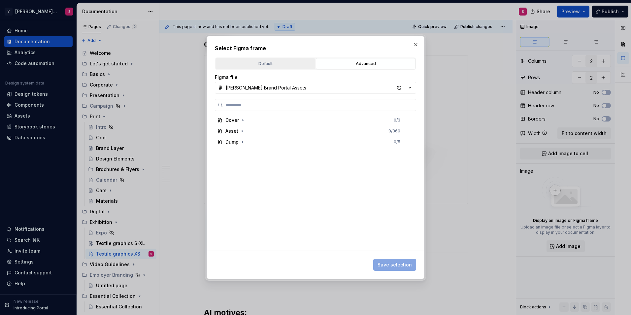
click at [282, 62] on div "Default" at bounding box center [265, 63] width 95 height 7
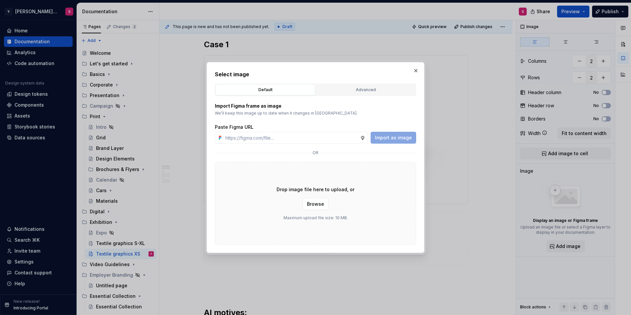
click at [311, 210] on div "Drop image file here to upload, or Browse Maximum upload file size: 10 MB." at bounding box center [315, 203] width 201 height 82
click at [311, 209] on button "Browse" at bounding box center [316, 204] width 26 height 12
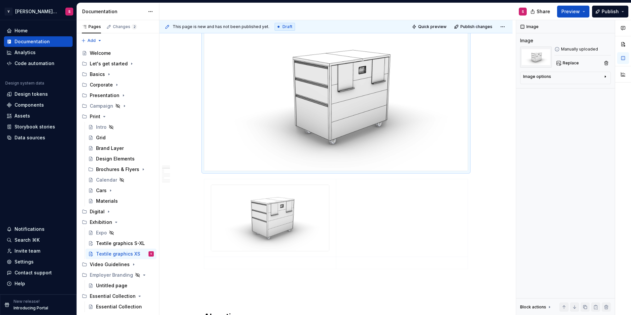
click at [352, 99] on img at bounding box center [335, 96] width 263 height 148
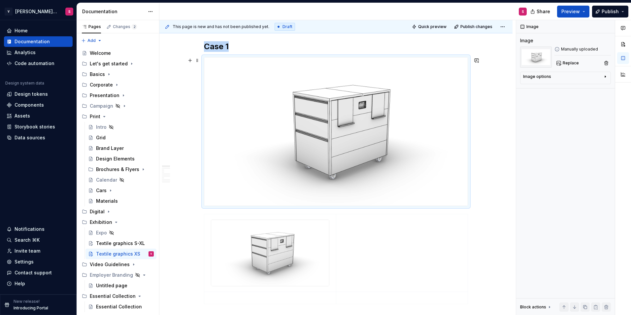
scroll to position [88, 0]
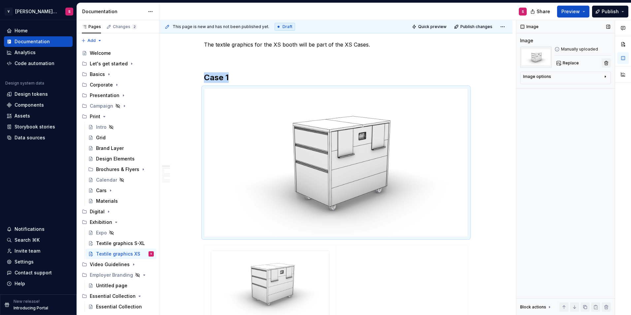
click at [606, 63] on button "button" at bounding box center [606, 62] width 9 height 9
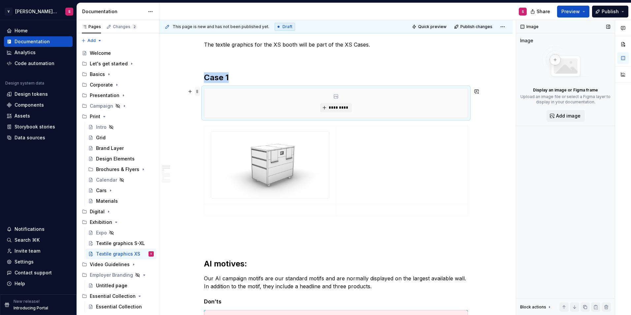
click at [197, 92] on span at bounding box center [197, 91] width 5 height 9
click at [213, 148] on div "Delete" at bounding box center [228, 150] width 43 height 7
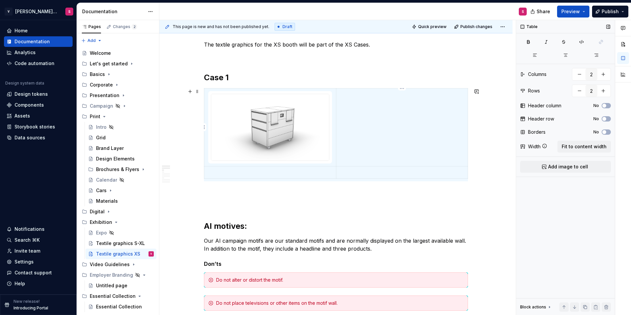
click at [343, 123] on td at bounding box center [402, 127] width 132 height 78
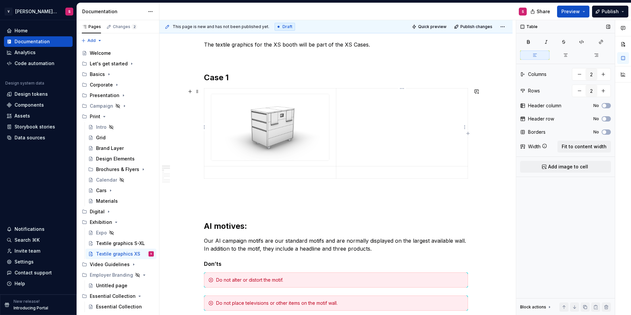
click at [373, 122] on td at bounding box center [402, 127] width 132 height 78
click at [279, 170] on p at bounding box center [270, 172] width 124 height 7
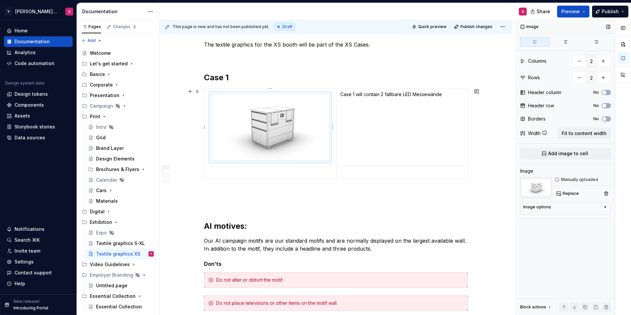
click at [278, 115] on img at bounding box center [270, 127] width 118 height 66
click at [311, 172] on p at bounding box center [270, 172] width 124 height 7
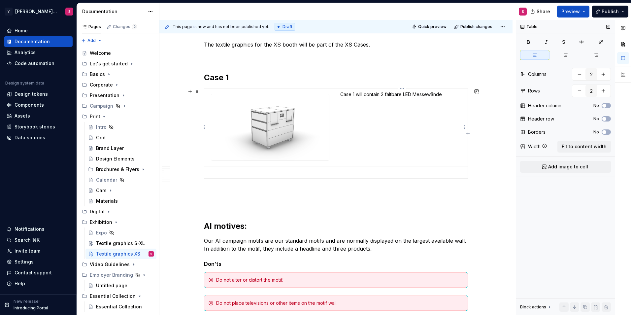
click at [366, 147] on td "Case 1 will contain 2 faltbare LED Messewände" at bounding box center [402, 127] width 132 height 78
click at [358, 169] on p at bounding box center [401, 172] width 123 height 7
click at [359, 141] on td "Case 1 will contain 2 faltbare LED Messewände" at bounding box center [402, 127] width 132 height 78
click at [364, 177] on td at bounding box center [402, 172] width 132 height 12
click at [354, 123] on td "Case 1 will contain 2 faltbare LED Messewände" at bounding box center [402, 127] width 132 height 78
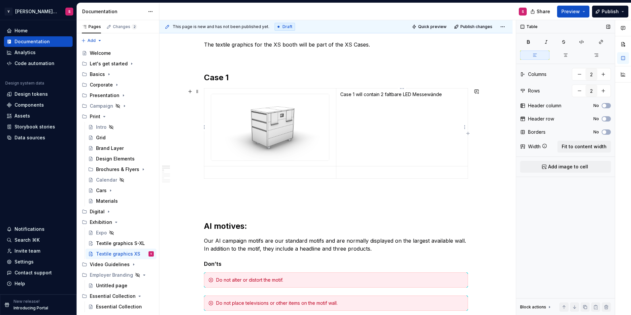
click at [444, 93] on p "Case 1 will contain 2 faltbare LED Messewände" at bounding box center [401, 94] width 123 height 7
drag, startPoint x: 444, startPoint y: 97, endPoint x: 425, endPoint y: 140, distance: 46.7
click at [425, 140] on td "Case 1 will contain 2 faltbare LED Messewände" at bounding box center [402, 127] width 132 height 78
click at [407, 131] on td "Case 1 will contain 2 faltbare LED Messewände" at bounding box center [402, 127] width 132 height 78
click at [369, 106] on td "Case 1 will contain 2 faltbare LED Messewände" at bounding box center [402, 127] width 132 height 78
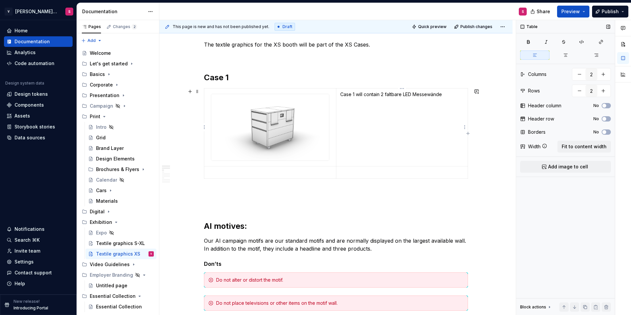
click at [341, 96] on p "Case 1 will contain 2 faltbare LED Messewände" at bounding box center [401, 94] width 123 height 7
click at [295, 118] on img at bounding box center [270, 127] width 118 height 66
click at [361, 122] on td "Case 1 will contain 2 faltbare LED Messewände" at bounding box center [402, 127] width 132 height 78
click at [333, 172] on html "V [PERSON_NAME] Brand Portal S Home Documentation Analytics Code automation Des…" at bounding box center [315, 157] width 631 height 315
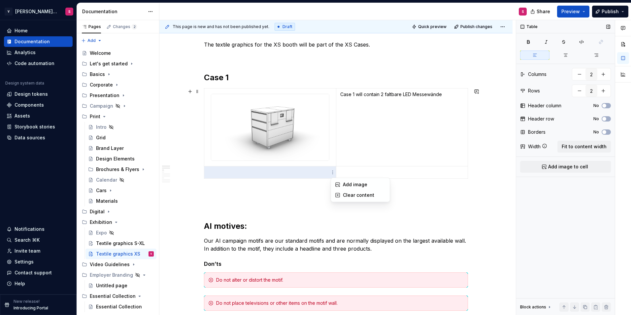
click at [316, 172] on html "V [PERSON_NAME] Brand Portal S Home Documentation Analytics Code automation Des…" at bounding box center [315, 157] width 631 height 315
click at [312, 172] on p at bounding box center [270, 172] width 124 height 7
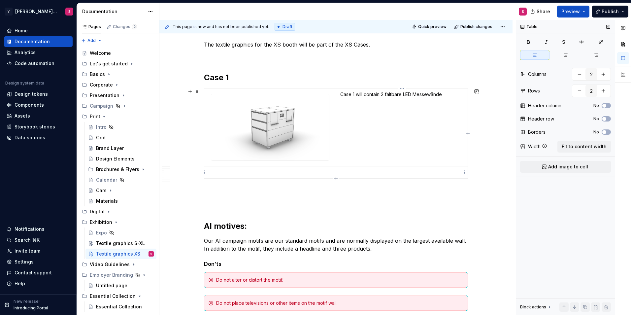
click at [365, 171] on p at bounding box center [401, 172] width 123 height 7
click at [310, 171] on p at bounding box center [270, 172] width 124 height 7
click at [426, 101] on td "Case 1 will contain 2 faltbare LED Messewände" at bounding box center [402, 127] width 132 height 78
click at [447, 99] on td "Case 1 will contain 2 faltbare LED Messewände" at bounding box center [402, 127] width 132 height 78
click at [395, 129] on td "Case 1 will contain 2 faltbare LED Messewände" at bounding box center [402, 127] width 132 height 78
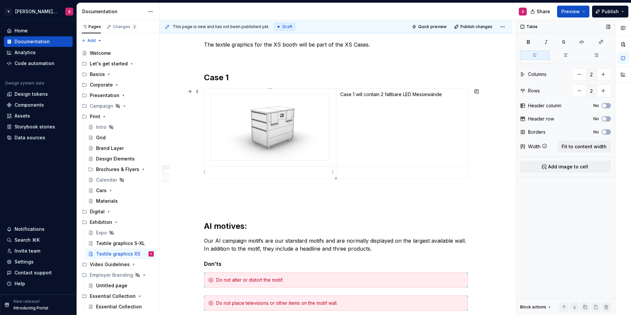
click at [248, 172] on p at bounding box center [270, 172] width 124 height 7
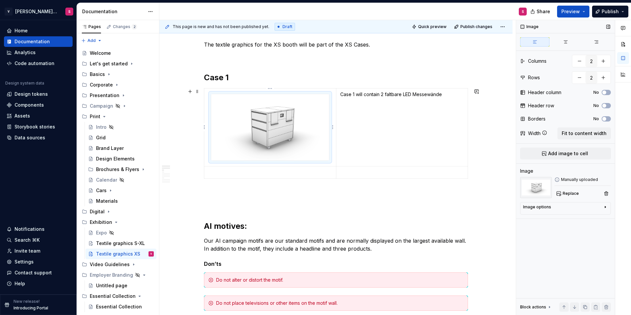
click at [266, 122] on img at bounding box center [270, 127] width 118 height 66
click at [249, 169] on p at bounding box center [270, 172] width 124 height 7
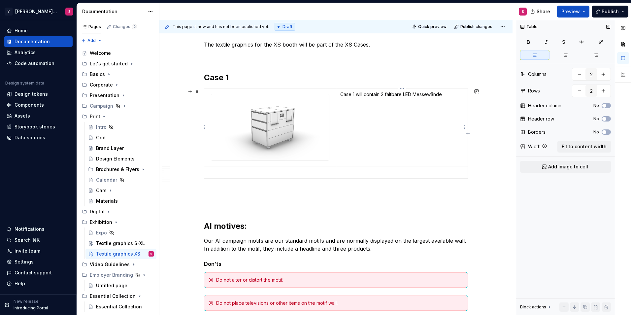
click at [384, 111] on td "Case 1 will contain 2 faltbare LED Messewände" at bounding box center [402, 127] width 132 height 78
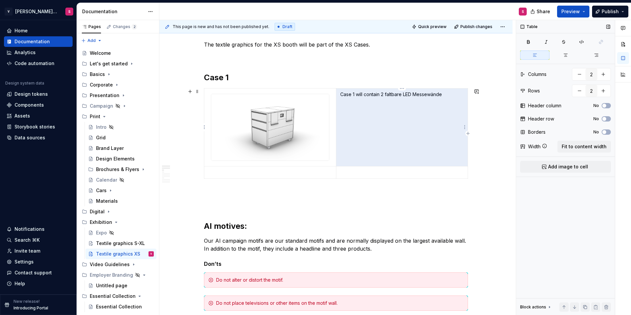
drag, startPoint x: 397, startPoint y: 96, endPoint x: 351, endPoint y: 94, distance: 46.2
click at [350, 94] on p "Case 1 will contain 2 faltbare LED Messewände" at bounding box center [401, 94] width 123 height 7
click at [351, 94] on p "Case 1 will contain 2 faltbare LED Messewände" at bounding box center [401, 94] width 123 height 7
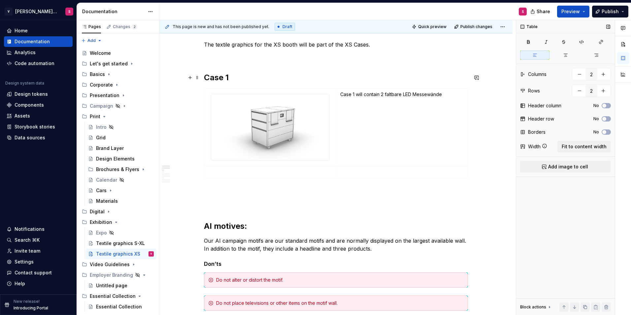
click at [218, 77] on h2 "Case 1" at bounding box center [336, 77] width 264 height 11
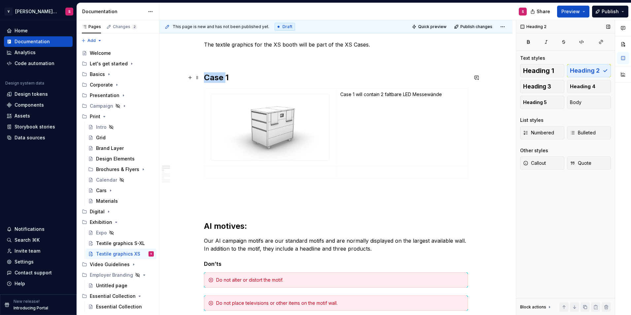
click at [218, 77] on h2 "Case 1" at bounding box center [336, 77] width 264 height 11
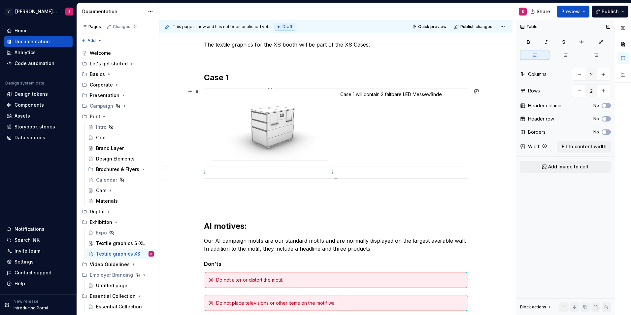
click at [230, 174] on p at bounding box center [270, 172] width 124 height 7
drag, startPoint x: 226, startPoint y: 172, endPoint x: 222, endPoint y: 172, distance: 4.6
click at [222, 172] on p at bounding box center [270, 172] width 124 height 7
click at [571, 169] on span "Add image to cell" at bounding box center [568, 166] width 40 height 7
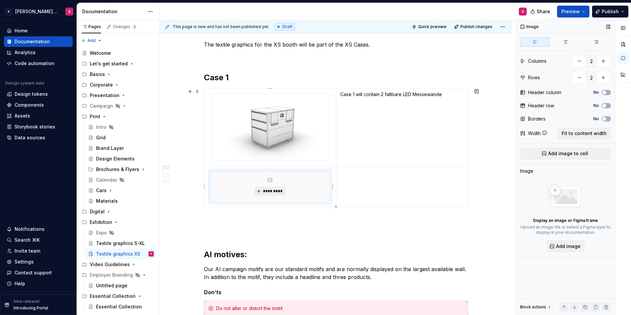
click at [273, 192] on span "*********" at bounding box center [273, 190] width 20 height 5
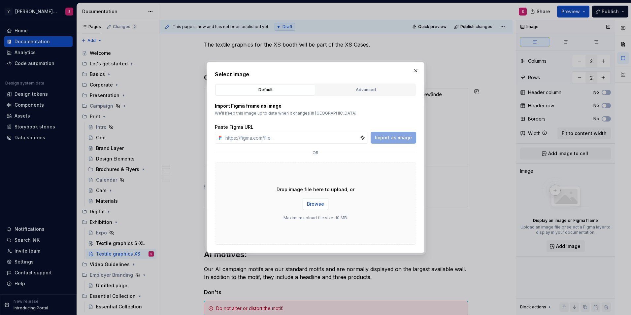
click at [323, 202] on span "Browse" at bounding box center [315, 204] width 17 height 7
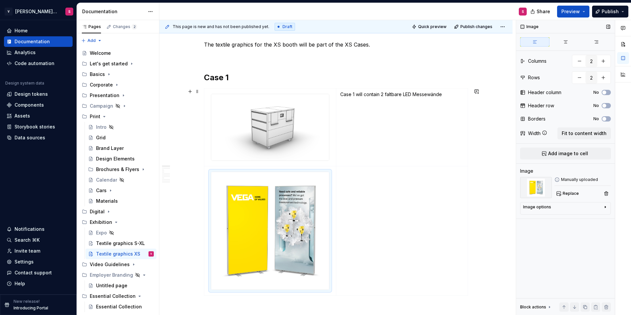
click at [342, 188] on td at bounding box center [402, 230] width 132 height 129
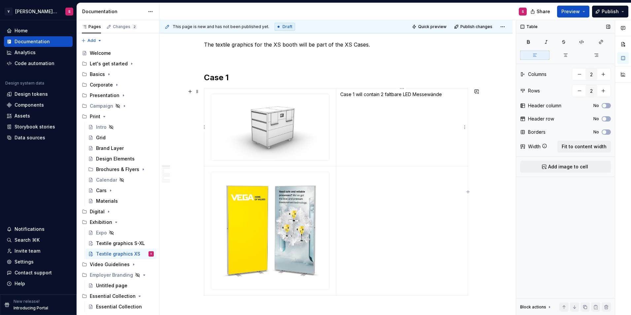
click at [384, 116] on td "Case 1 will contain 2 faltbare LED Messewände" at bounding box center [402, 127] width 132 height 78
click at [211, 94] on div at bounding box center [270, 127] width 118 height 67
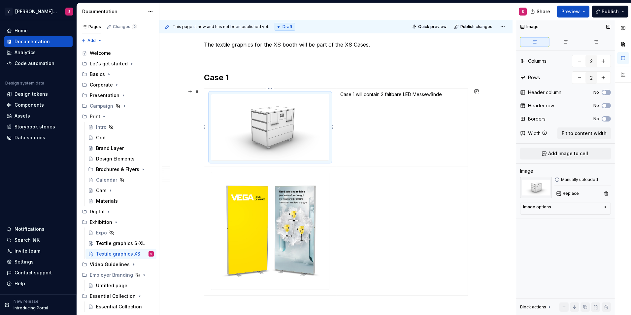
click at [206, 97] on td at bounding box center [270, 127] width 132 height 78
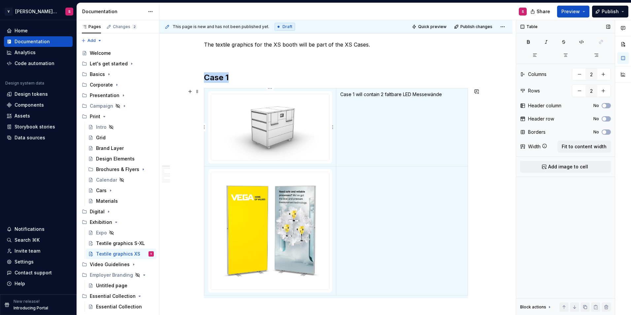
click at [205, 101] on td at bounding box center [270, 127] width 132 height 78
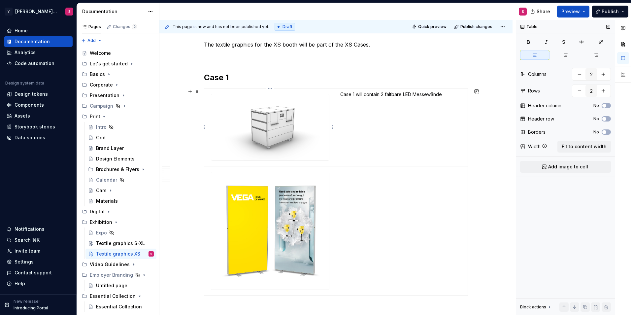
click at [293, 107] on img at bounding box center [270, 127] width 118 height 66
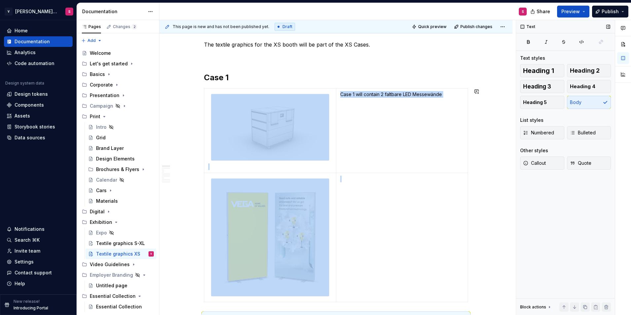
scroll to position [93, 0]
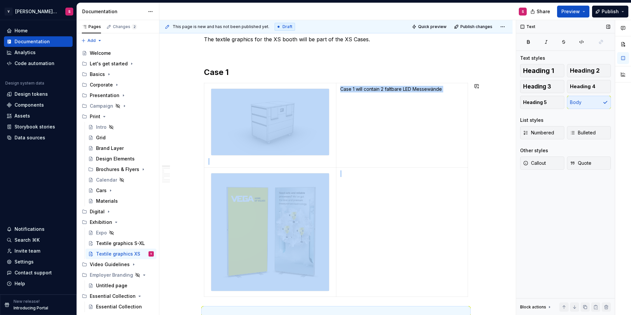
click at [306, 136] on img at bounding box center [270, 122] width 118 height 66
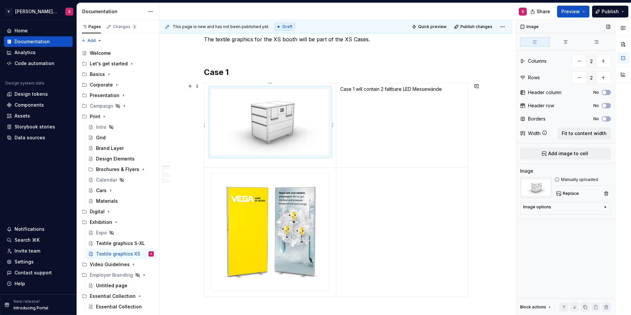
click at [227, 163] on p at bounding box center [270, 161] width 124 height 7
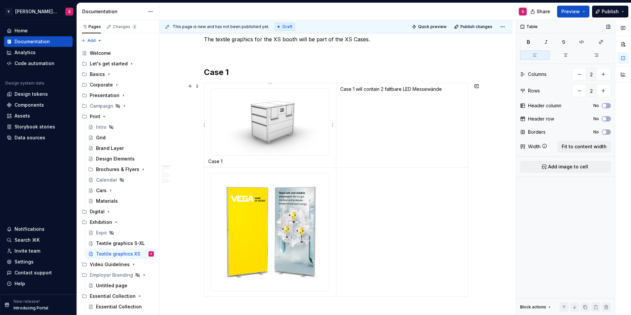
click at [257, 131] on img at bounding box center [270, 122] width 118 height 66
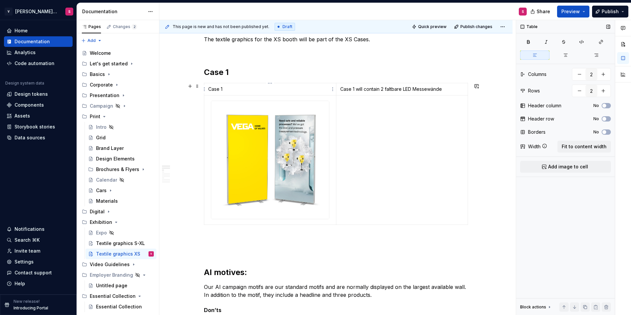
click at [232, 88] on p "Case 1" at bounding box center [270, 89] width 124 height 7
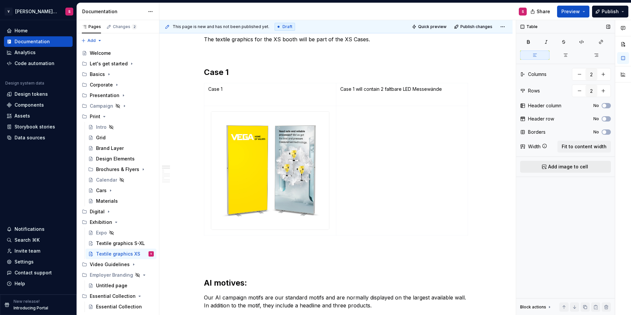
click at [574, 165] on span "Add image to cell" at bounding box center [568, 166] width 40 height 7
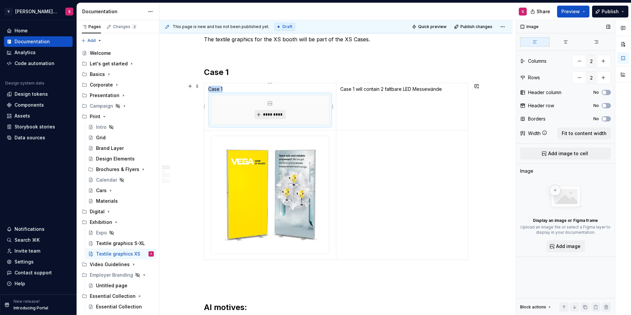
click at [268, 114] on span "*********" at bounding box center [273, 114] width 20 height 5
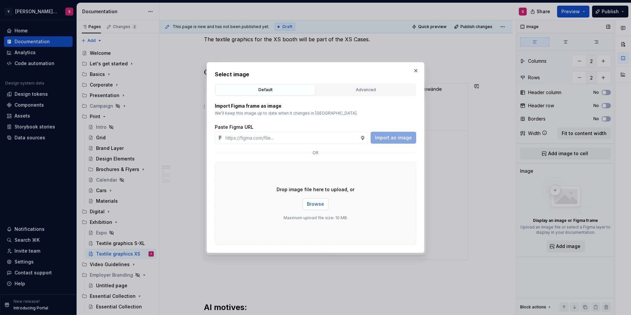
click at [318, 206] on span "Browse" at bounding box center [315, 204] width 17 height 7
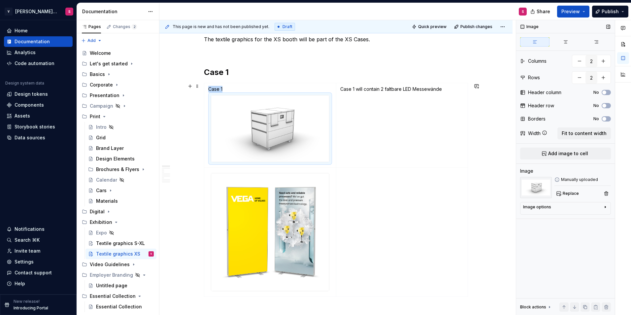
click at [383, 103] on td "Case 1 will contain 2 faltbare LED Messewände" at bounding box center [402, 125] width 132 height 84
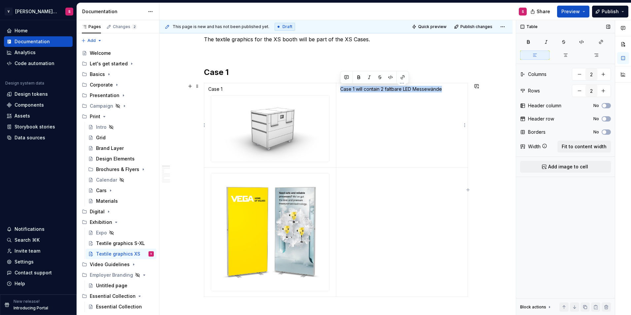
type textarea "*"
drag, startPoint x: 448, startPoint y: 88, endPoint x: 342, endPoint y: 87, distance: 106.6
click at [342, 87] on p "Case 1 will contain 2 faltbare LED Messewände" at bounding box center [401, 89] width 123 height 7
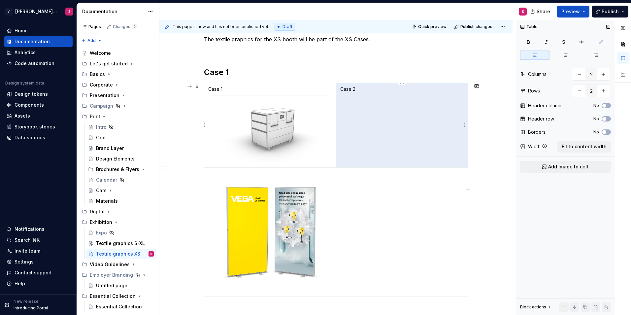
drag, startPoint x: 360, startPoint y: 90, endPoint x: 342, endPoint y: 90, distance: 18.5
click at [342, 90] on p "Case 2" at bounding box center [401, 89] width 123 height 7
click at [343, 89] on p "Case 2" at bounding box center [401, 89] width 123 height 7
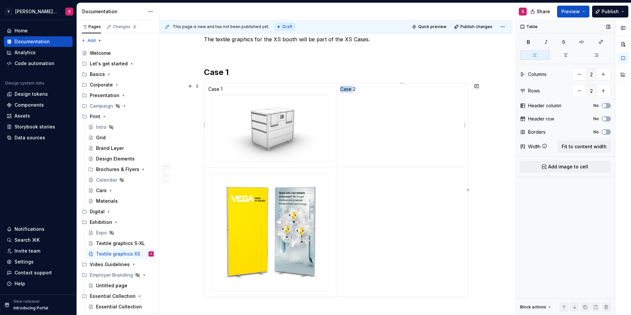
click at [343, 89] on p "Case 2" at bounding box center [401, 89] width 123 height 7
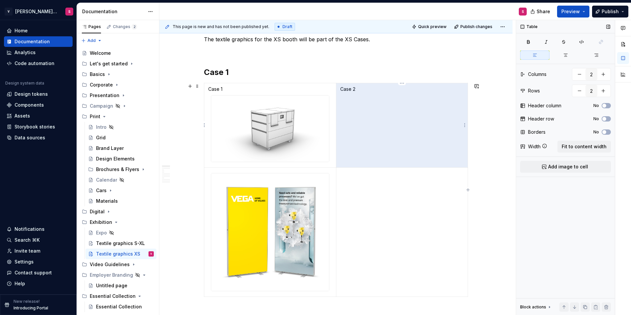
drag, startPoint x: 356, startPoint y: 90, endPoint x: 343, endPoint y: 89, distance: 12.2
click at [343, 89] on p "Case 2" at bounding box center [401, 89] width 123 height 7
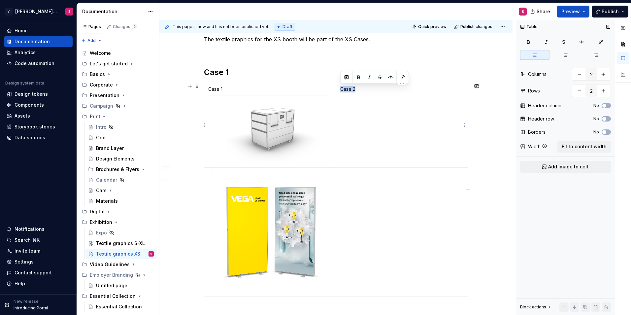
drag, startPoint x: 357, startPoint y: 89, endPoint x: 342, endPoint y: 89, distance: 15.5
click at [342, 89] on p "Case 2" at bounding box center [401, 89] width 123 height 7
click at [359, 79] on button "button" at bounding box center [358, 77] width 9 height 9
drag, startPoint x: 223, startPoint y: 89, endPoint x: 209, endPoint y: 88, distance: 14.2
click at [209, 88] on p "Case 1" at bounding box center [270, 89] width 124 height 7
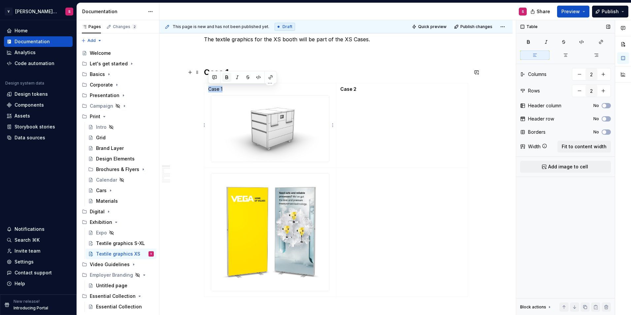
click at [227, 75] on button "button" at bounding box center [226, 77] width 9 height 9
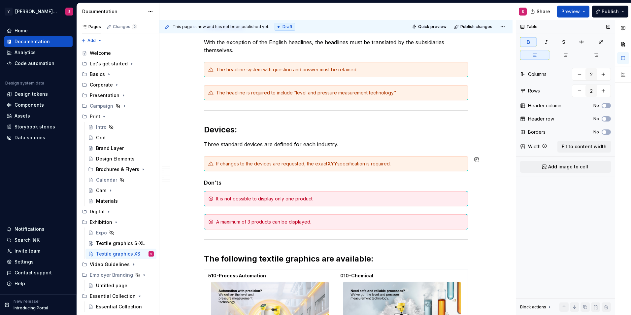
scroll to position [720, 0]
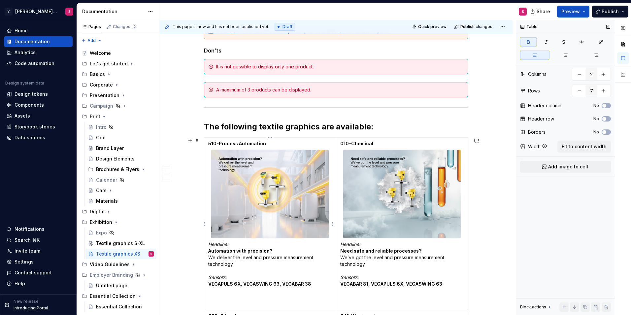
click at [244, 144] on strong "510-Process Automation" at bounding box center [237, 144] width 58 height 6
drag, startPoint x: 262, startPoint y: 144, endPoint x: 235, endPoint y: 144, distance: 27.1
click at [235, 144] on strong "510-Process Automation" at bounding box center [237, 144] width 58 height 6
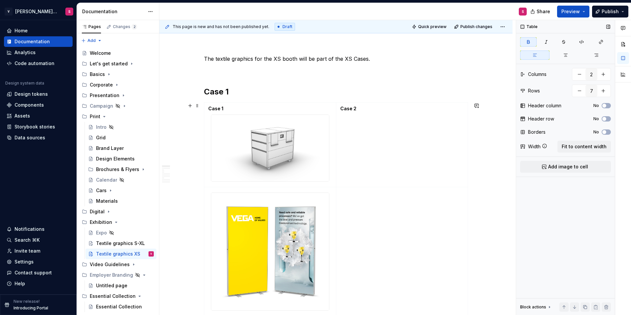
scroll to position [60, 0]
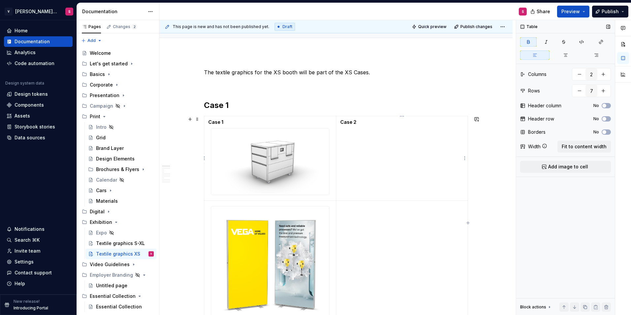
type input "2"
click at [371, 149] on td "Case 2" at bounding box center [402, 158] width 132 height 84
click at [572, 165] on span "Add image to cell" at bounding box center [568, 166] width 40 height 7
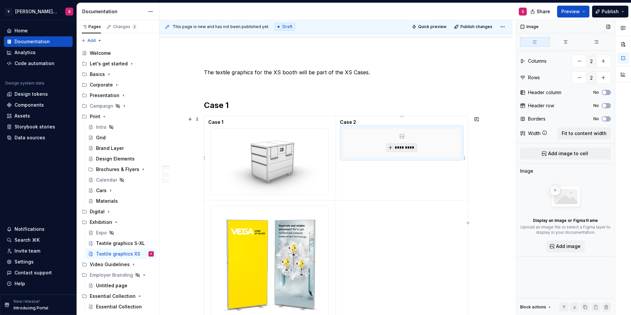
click at [402, 145] on button "*********" at bounding box center [401, 147] width 31 height 9
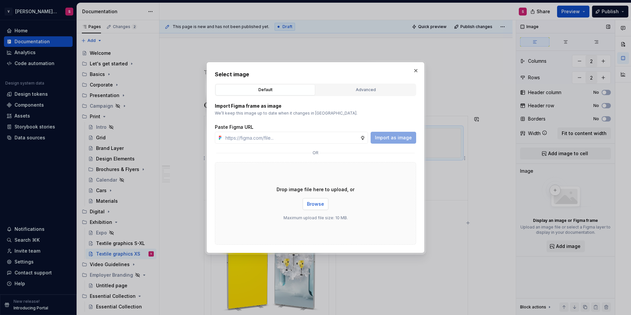
click at [317, 200] on button "Browse" at bounding box center [316, 204] width 26 height 12
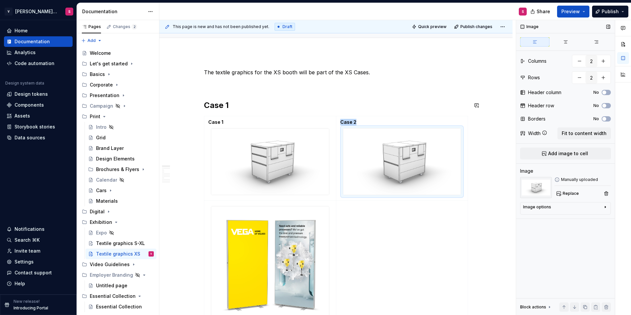
scroll to position [93, 0]
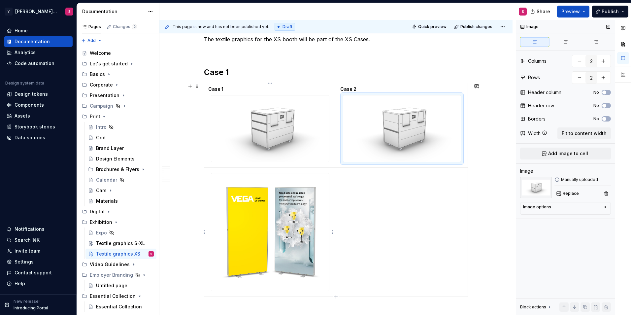
click at [252, 169] on td at bounding box center [270, 231] width 132 height 129
click at [212, 173] on div at bounding box center [270, 232] width 118 height 118
click at [204, 188] on td at bounding box center [270, 231] width 132 height 129
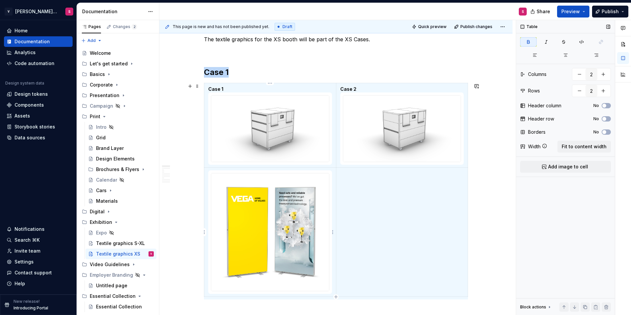
click at [213, 194] on img at bounding box center [270, 232] width 118 height 118
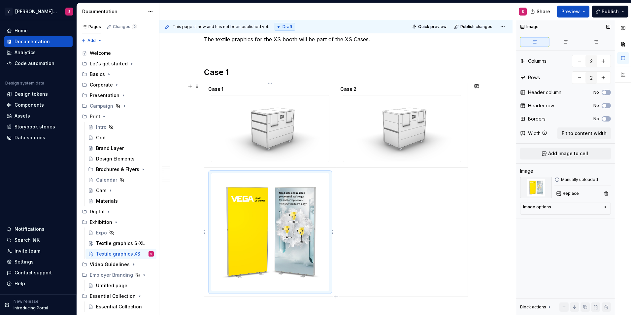
click at [332, 204] on td at bounding box center [270, 231] width 132 height 129
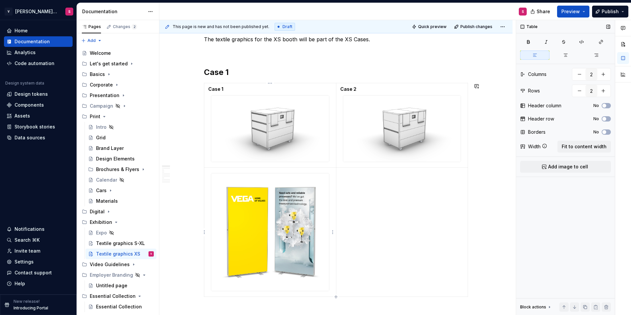
click at [332, 204] on td at bounding box center [270, 231] width 132 height 129
click at [322, 202] on img at bounding box center [270, 232] width 118 height 118
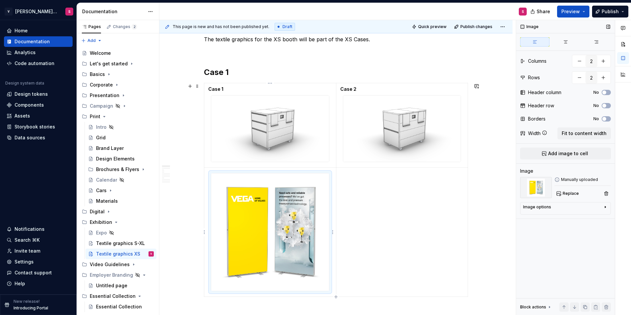
click at [206, 181] on td at bounding box center [270, 231] width 132 height 129
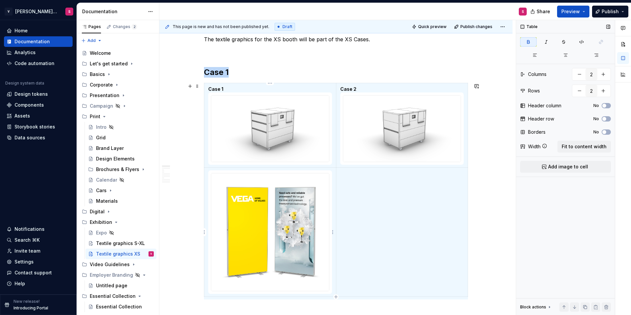
click at [206, 182] on td at bounding box center [270, 231] width 132 height 129
click at [213, 189] on img at bounding box center [270, 232] width 118 height 118
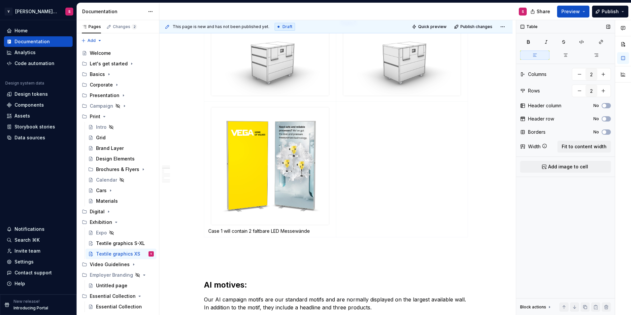
scroll to position [126, 0]
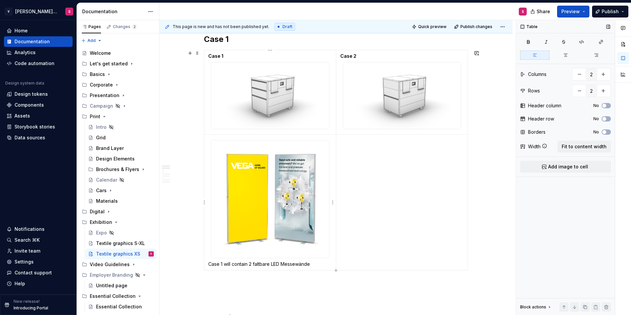
click at [273, 219] on img at bounding box center [270, 199] width 118 height 118
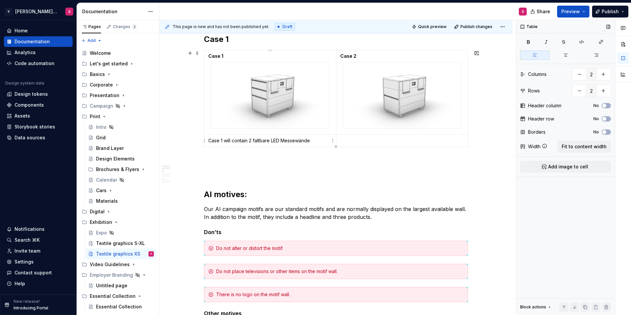
click at [314, 140] on p "Case 1 will contain 2 faltbare LED Messewände" at bounding box center [270, 140] width 124 height 7
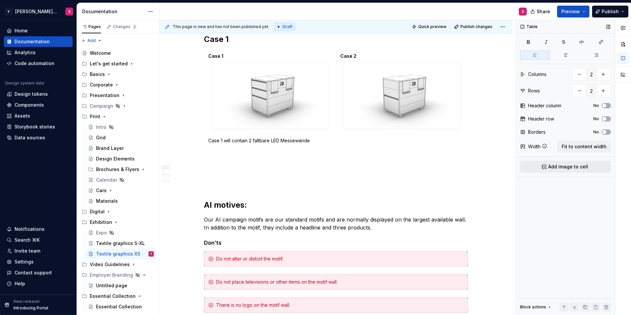
click at [556, 165] on span "Add image to cell" at bounding box center [568, 166] width 40 height 7
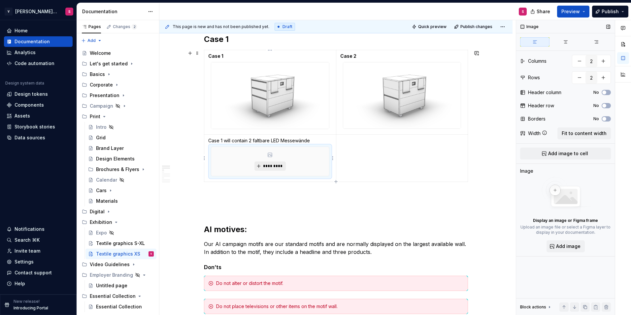
click at [260, 169] on button "*********" at bounding box center [269, 165] width 31 height 9
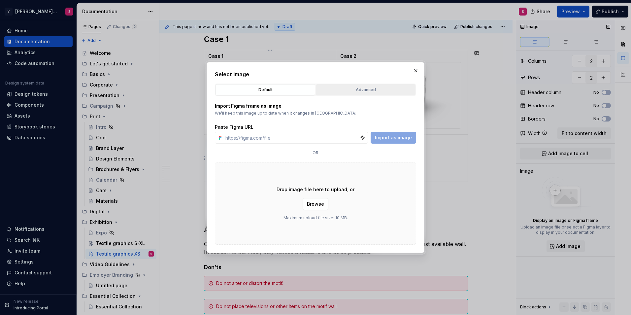
click at [361, 85] on button "Advanced" at bounding box center [366, 89] width 100 height 11
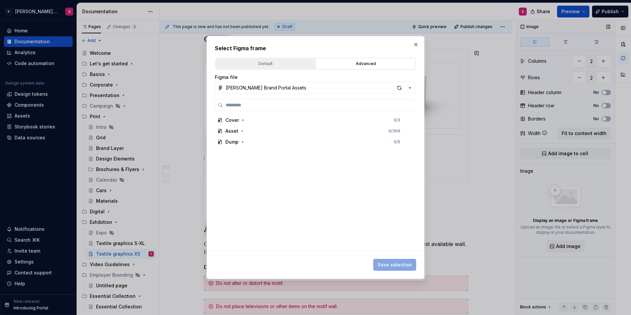
click at [294, 66] on div "Default" at bounding box center [265, 63] width 95 height 7
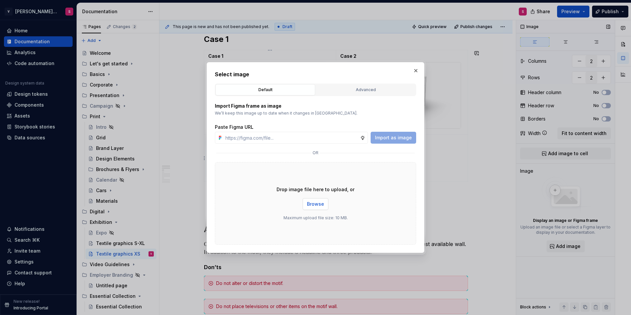
click at [309, 209] on button "Browse" at bounding box center [316, 204] width 26 height 12
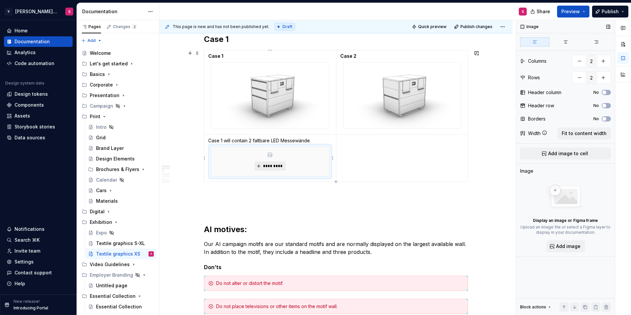
click at [266, 168] on span "*********" at bounding box center [273, 165] width 20 height 5
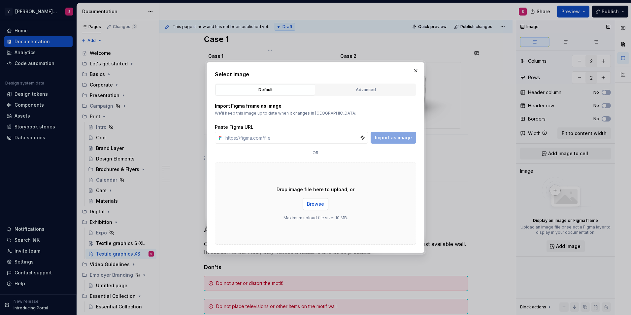
click at [314, 203] on span "Browse" at bounding box center [315, 204] width 17 height 7
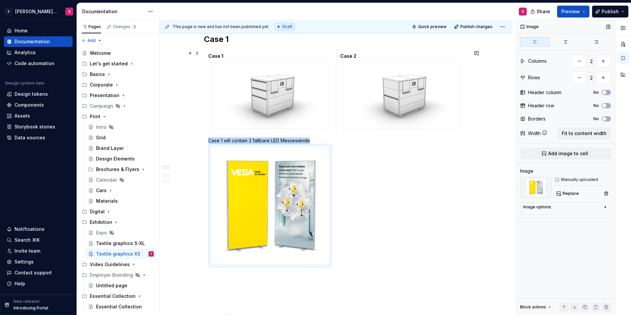
click at [321, 139] on p "Case 1 will contain 2 faltbare LED Messewände" at bounding box center [270, 140] width 124 height 7
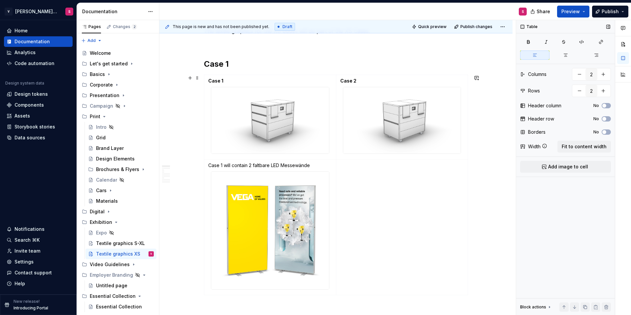
scroll to position [93, 0]
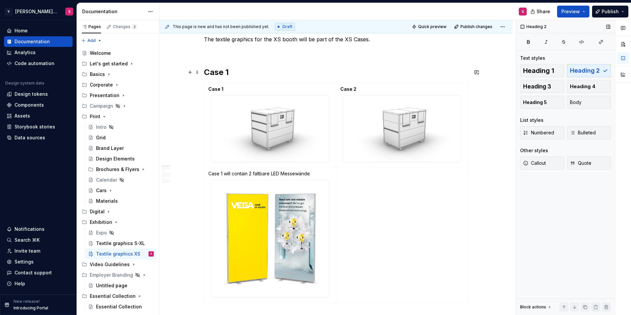
click at [233, 68] on h2 "Case 1" at bounding box center [336, 72] width 264 height 11
drag, startPoint x: 235, startPoint y: 71, endPoint x: 223, endPoint y: 72, distance: 12.3
click at [223, 72] on h2 "Case 1" at bounding box center [336, 72] width 264 height 11
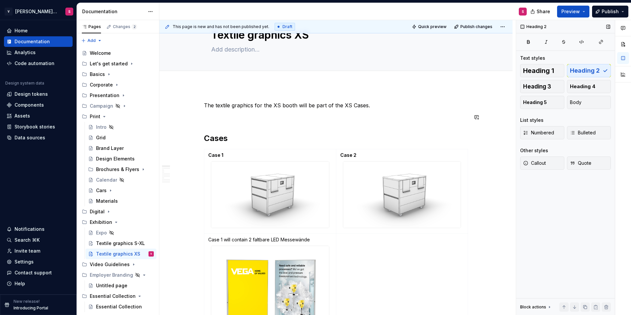
scroll to position [0, 0]
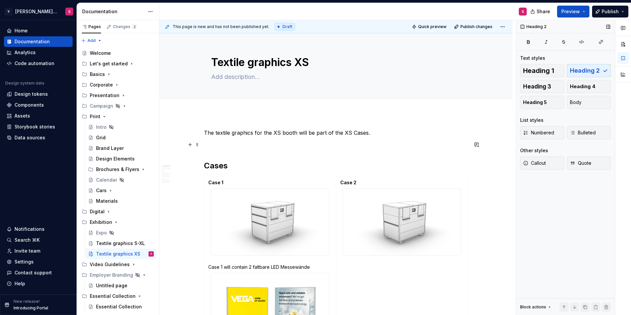
click at [266, 144] on p at bounding box center [336, 145] width 264 height 8
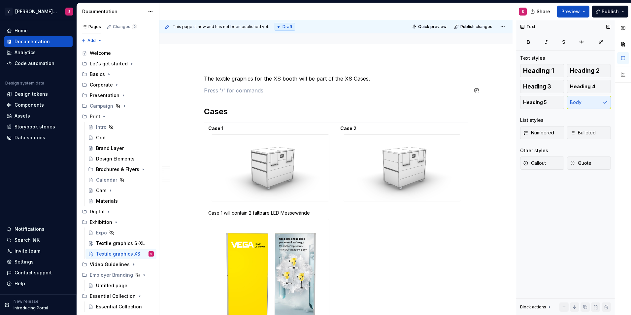
scroll to position [99, 0]
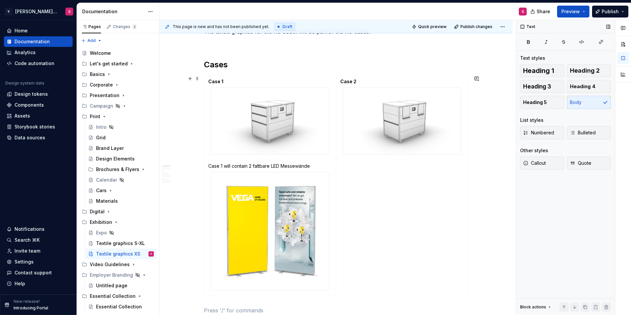
scroll to position [134, 0]
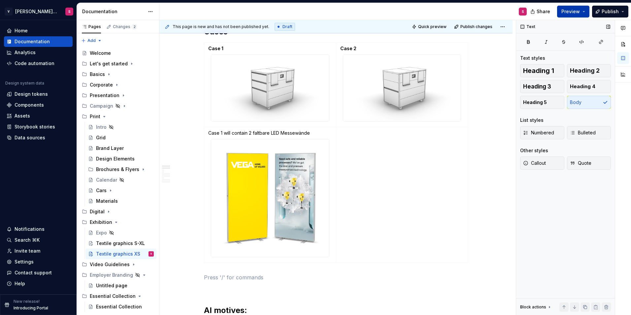
click at [568, 8] on span "Preview" at bounding box center [570, 11] width 18 height 7
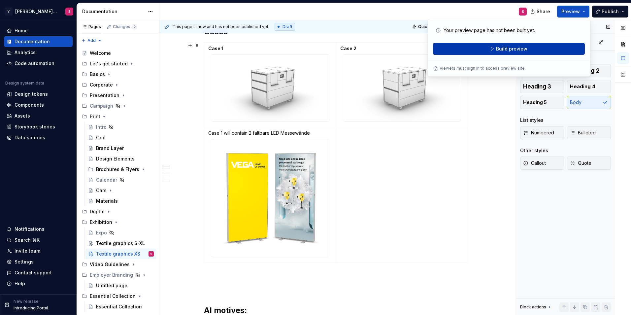
click at [496, 46] on button "Build preview" at bounding box center [509, 49] width 152 height 12
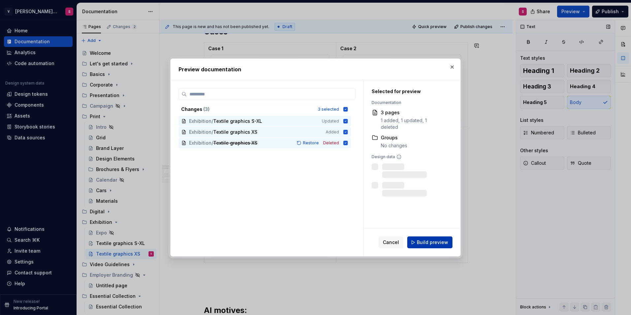
click at [432, 241] on span "Build preview" at bounding box center [432, 242] width 31 height 7
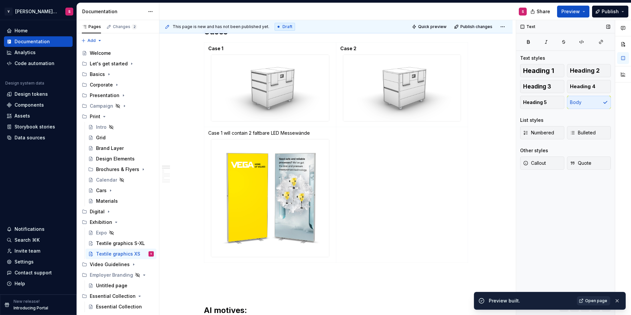
click at [591, 302] on span "Open page" at bounding box center [596, 300] width 22 height 5
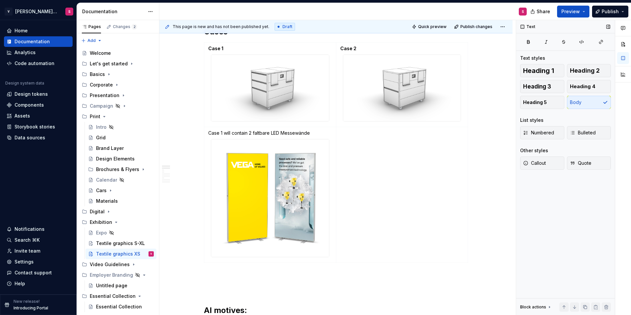
type textarea "*"
